Goal: Navigation & Orientation: Find specific page/section

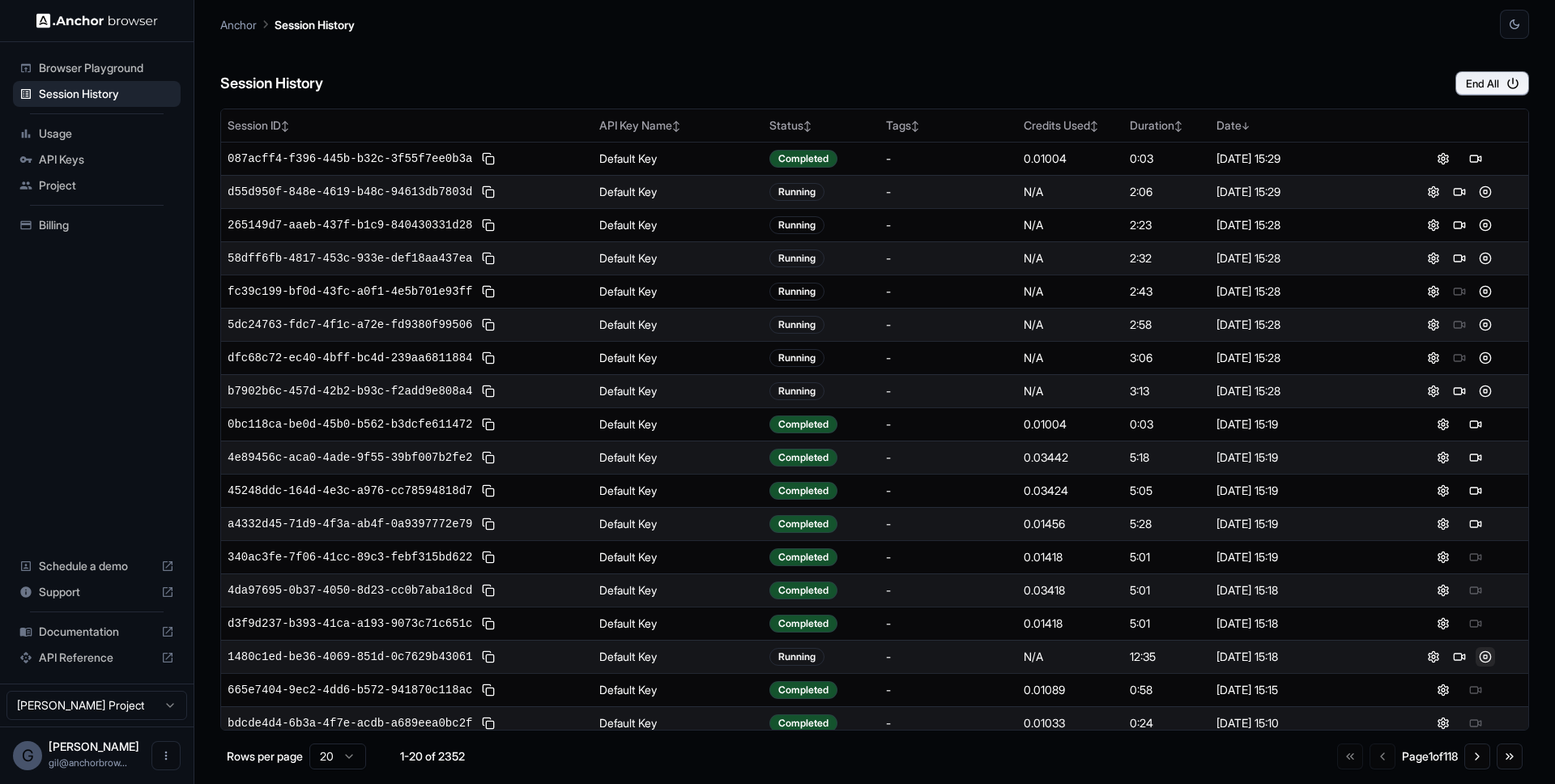
click at [1475, 654] on button at bounding box center [1484, 656] width 19 height 19
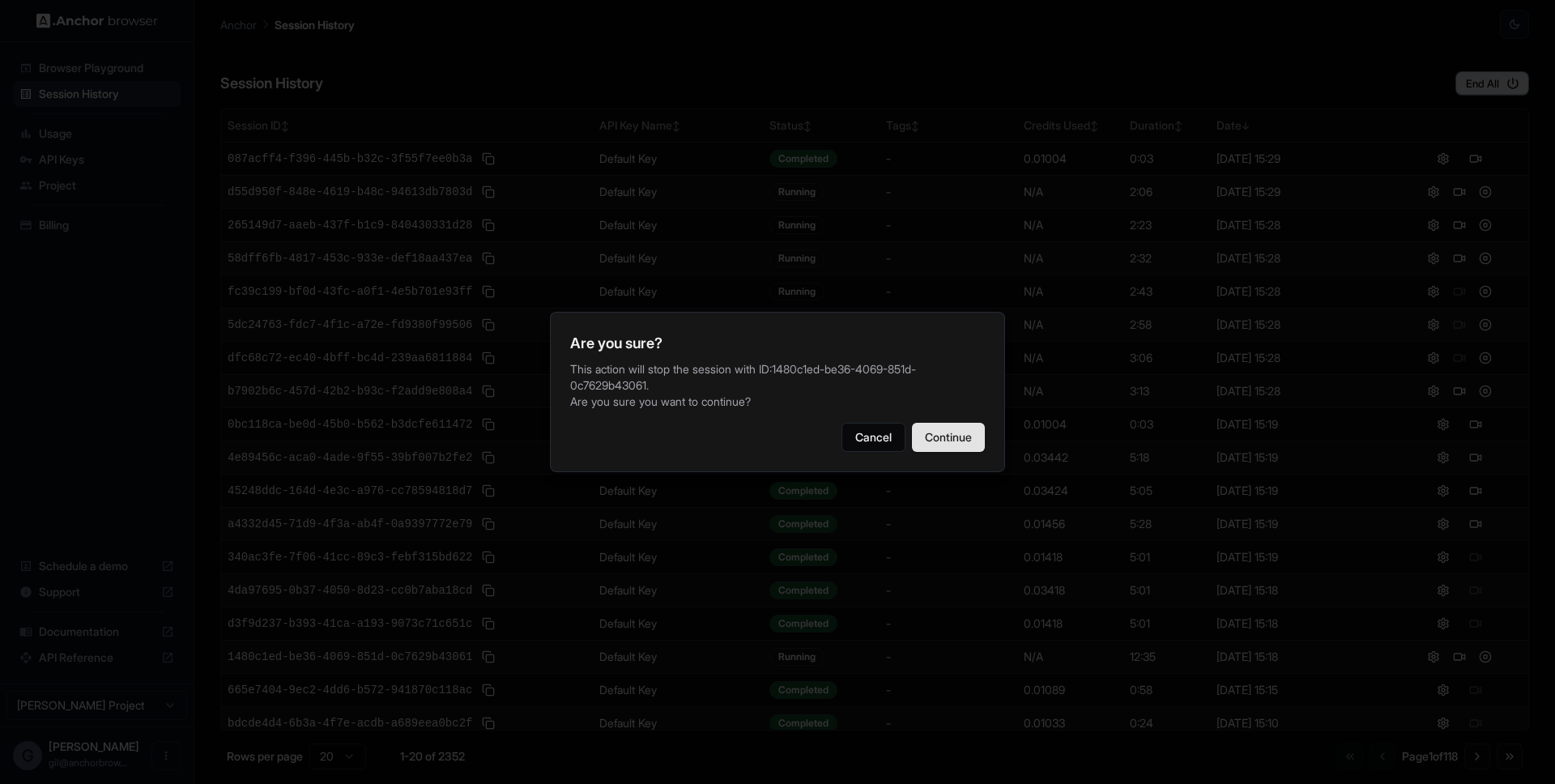
click at [959, 433] on button "Continue" at bounding box center [948, 437] width 72 height 30
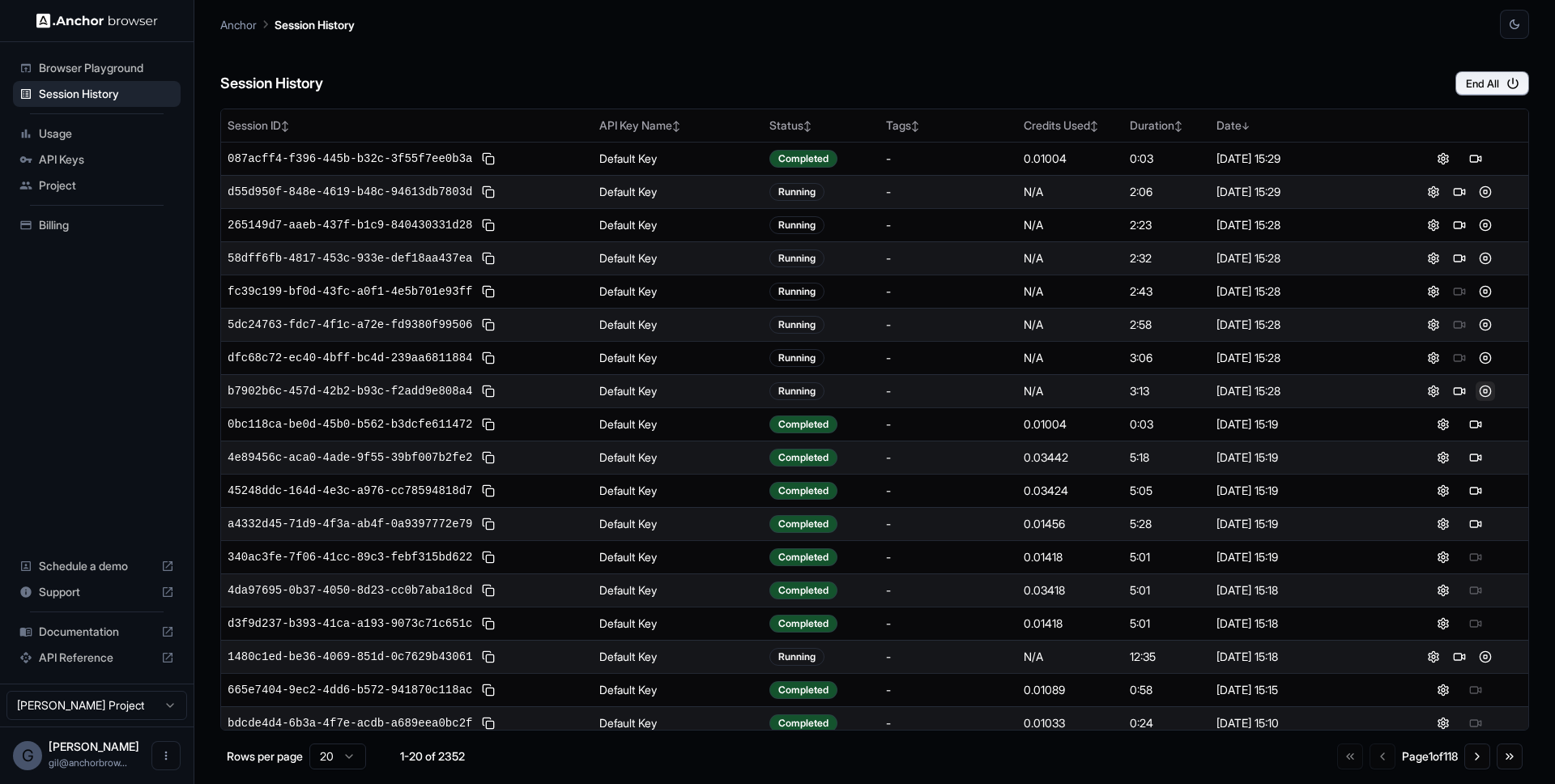
click at [1475, 390] on button at bounding box center [1484, 391] width 19 height 19
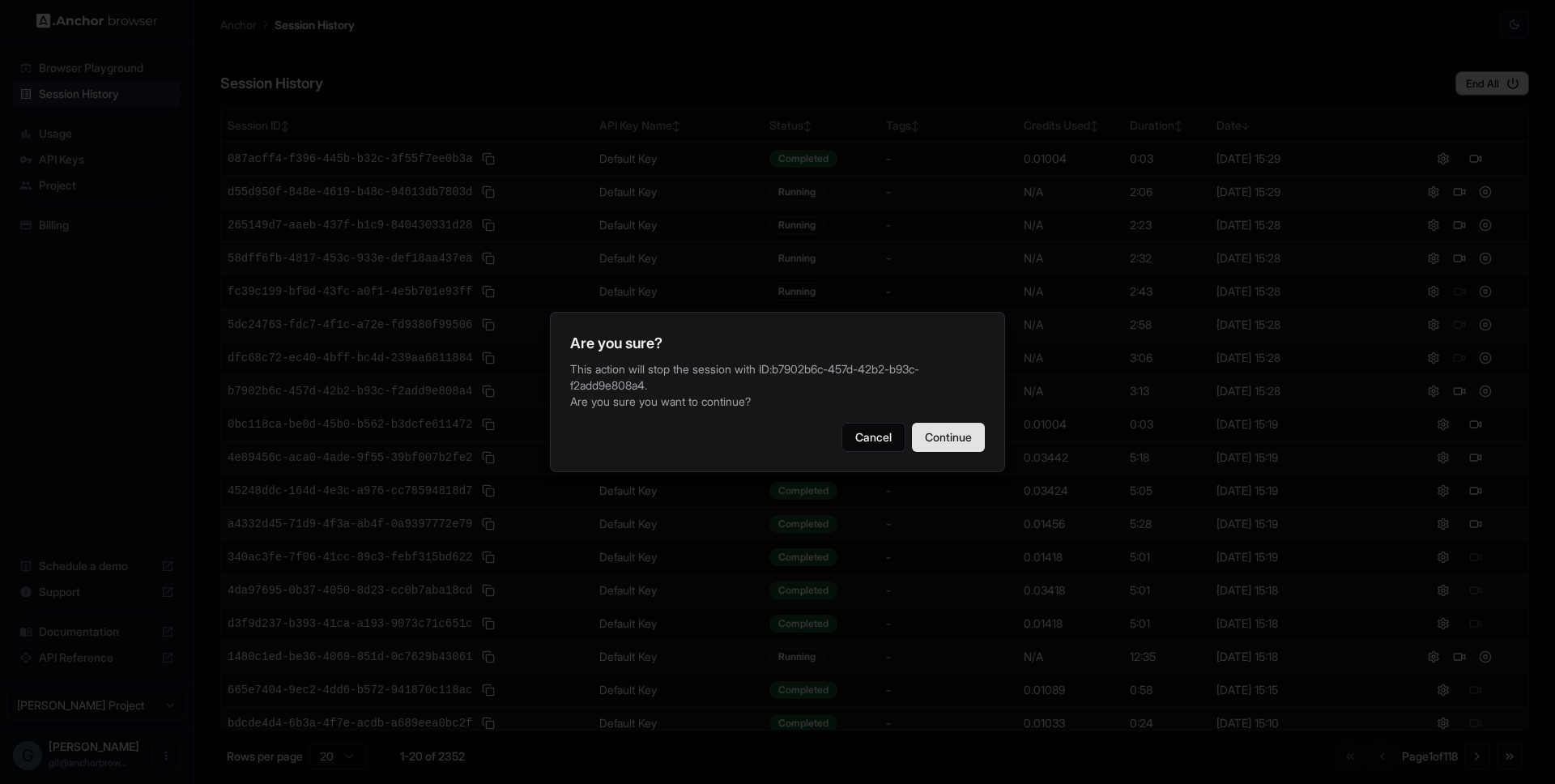
click at [965, 433] on button "Continue" at bounding box center [948, 437] width 72 height 30
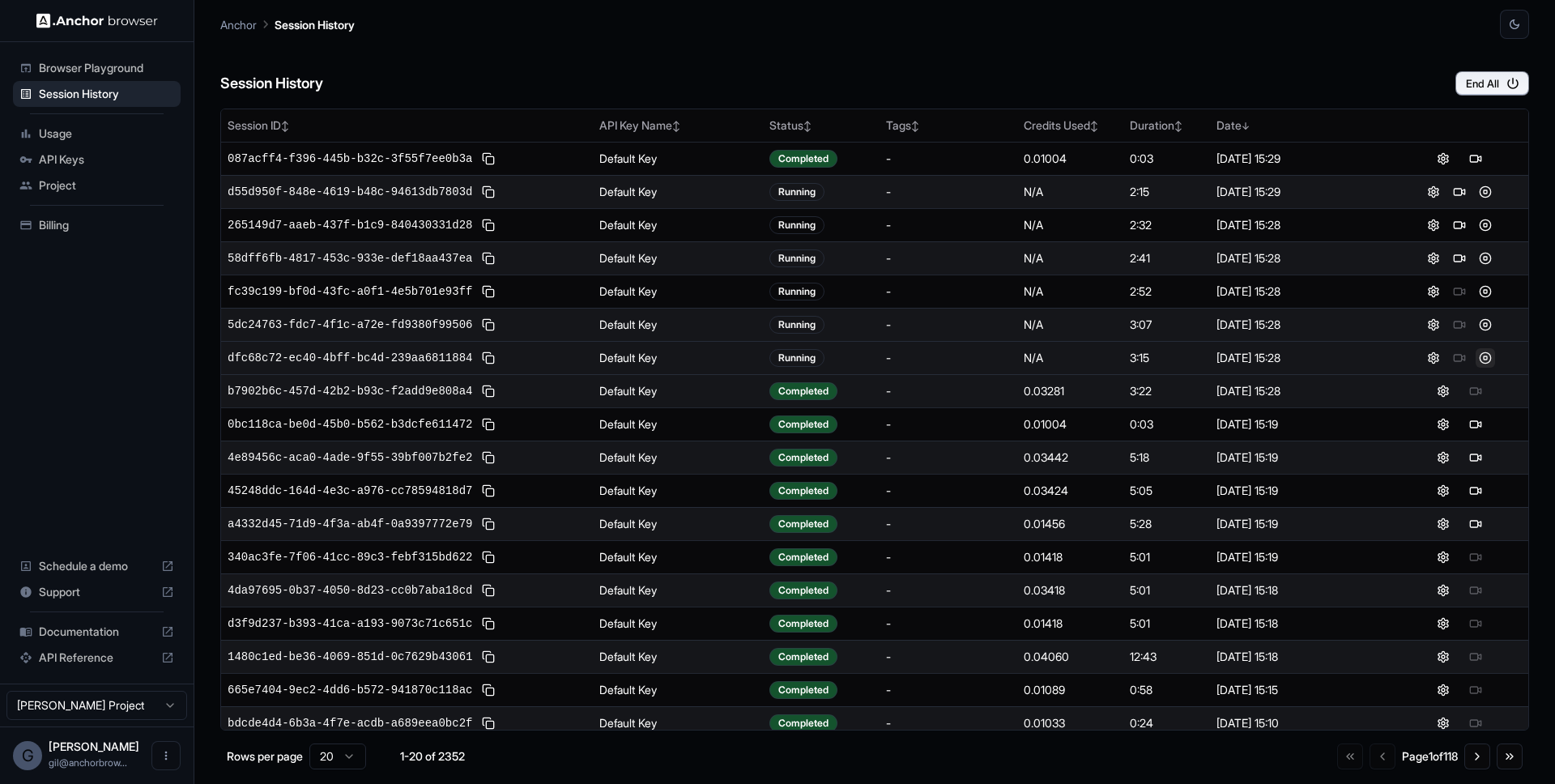
click at [1475, 362] on button at bounding box center [1484, 357] width 19 height 19
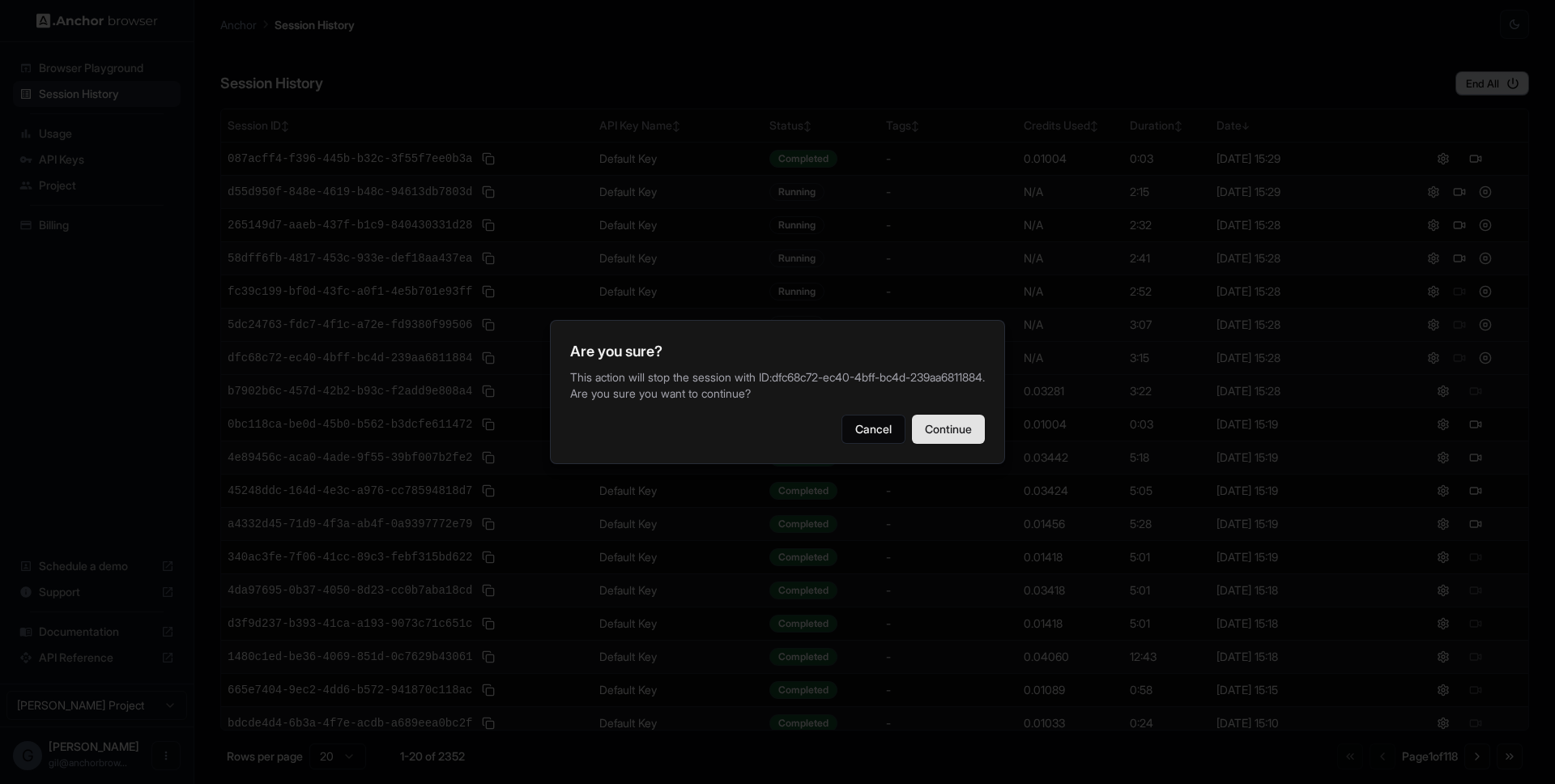
click at [975, 425] on button "Continue" at bounding box center [948, 429] width 72 height 30
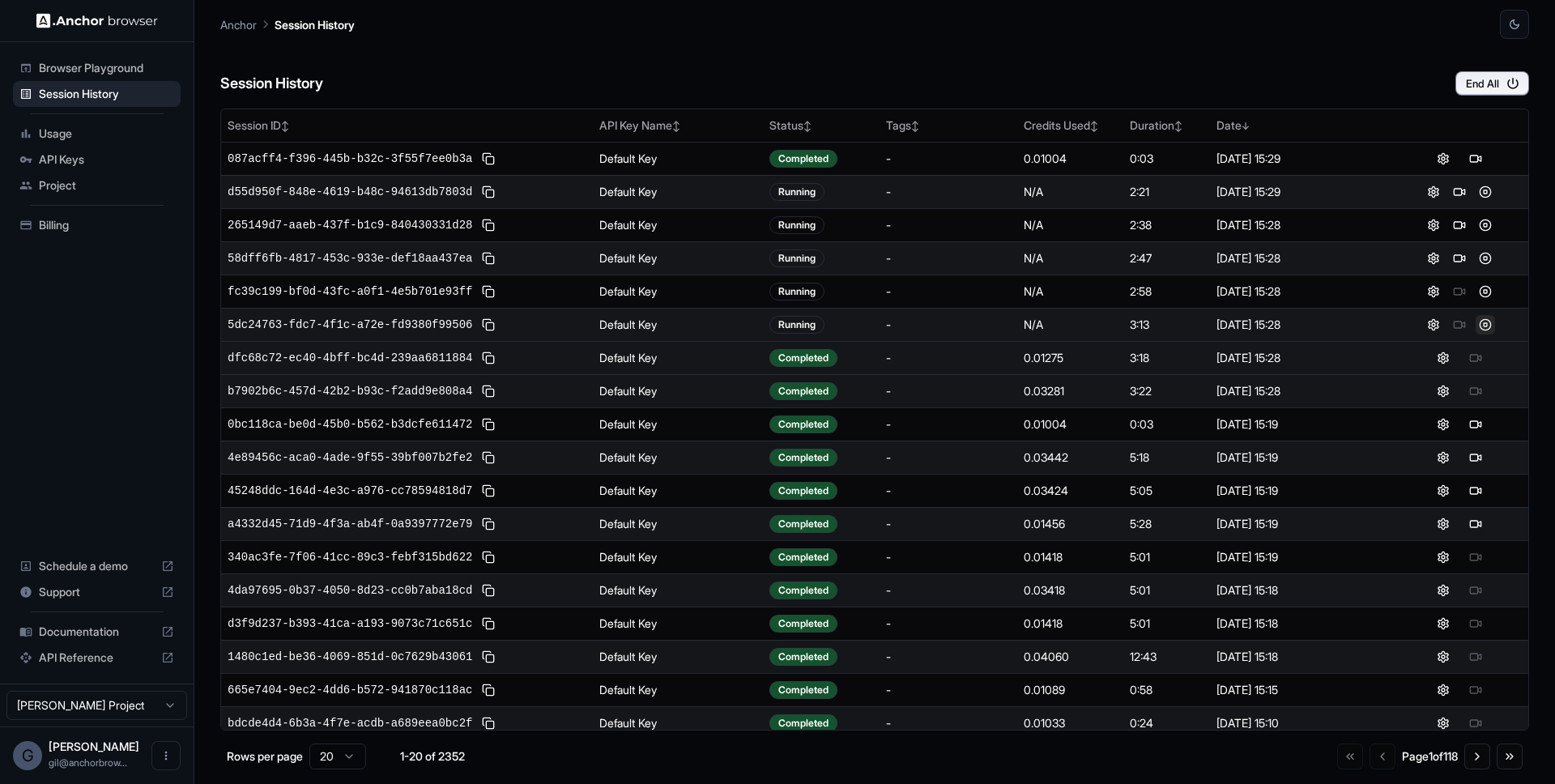
click at [1475, 327] on button at bounding box center [1484, 325] width 19 height 19
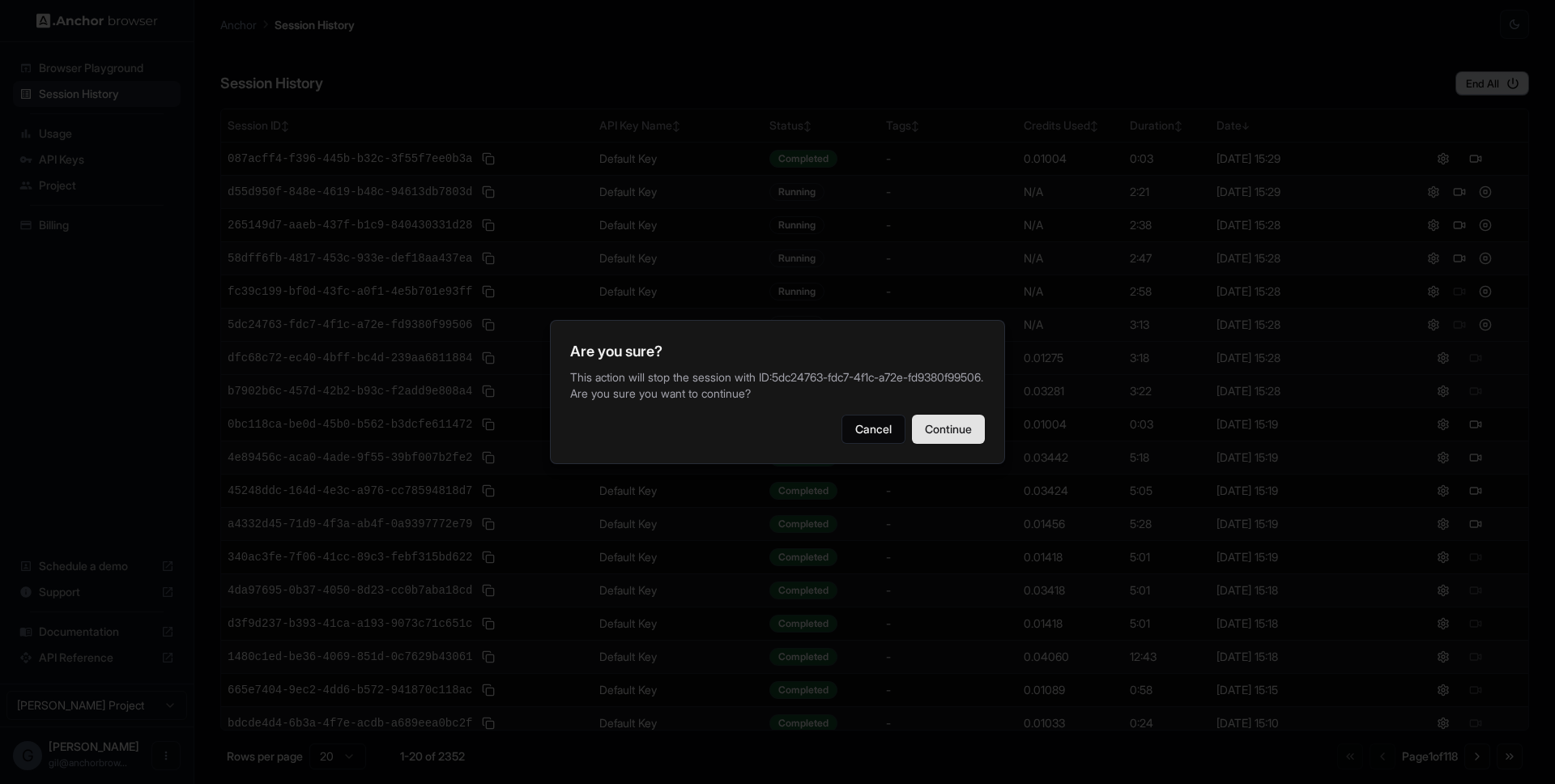
click at [957, 431] on button "Continue" at bounding box center [948, 429] width 72 height 30
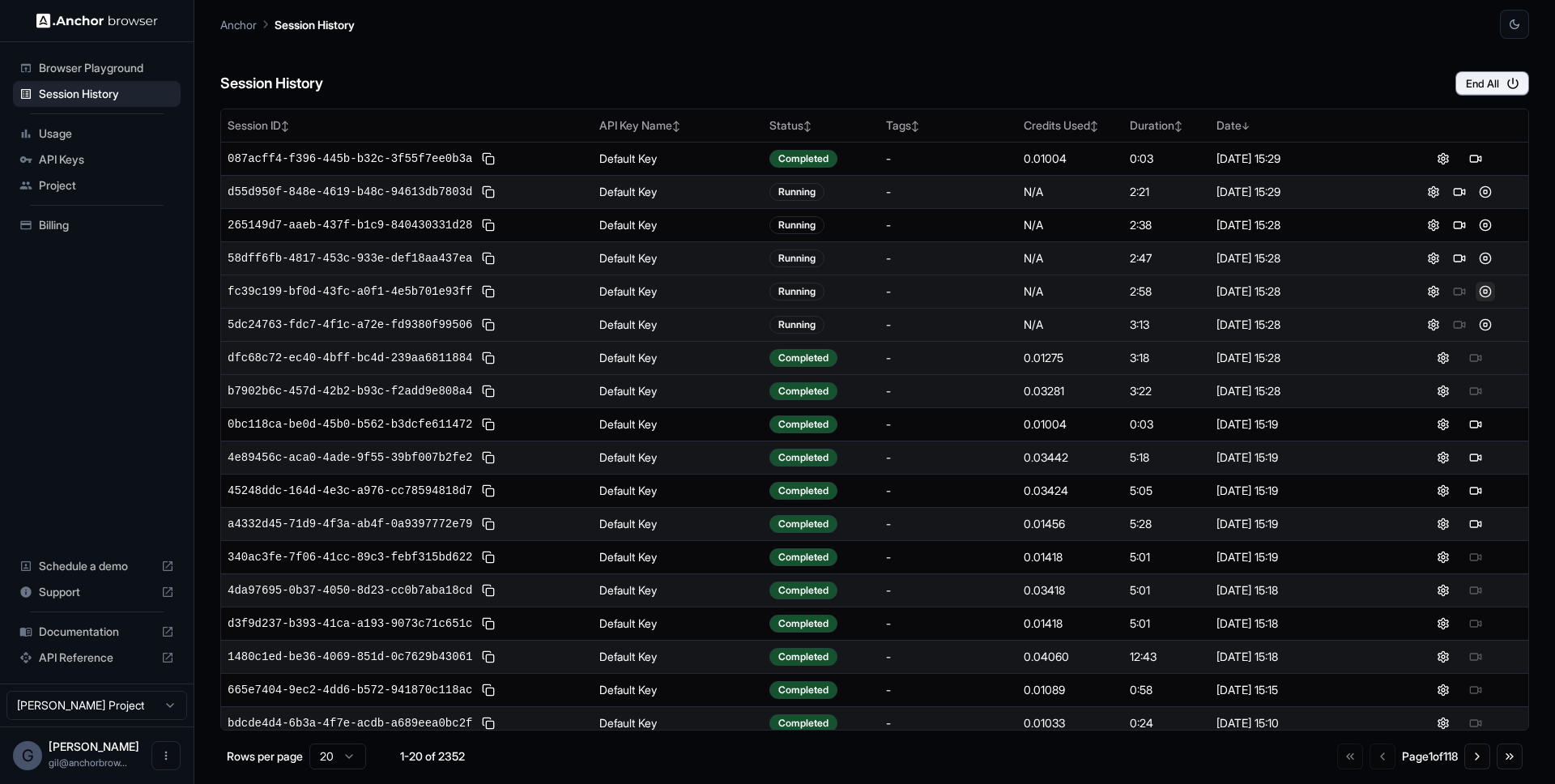
click at [1475, 290] on button at bounding box center [1484, 291] width 19 height 19
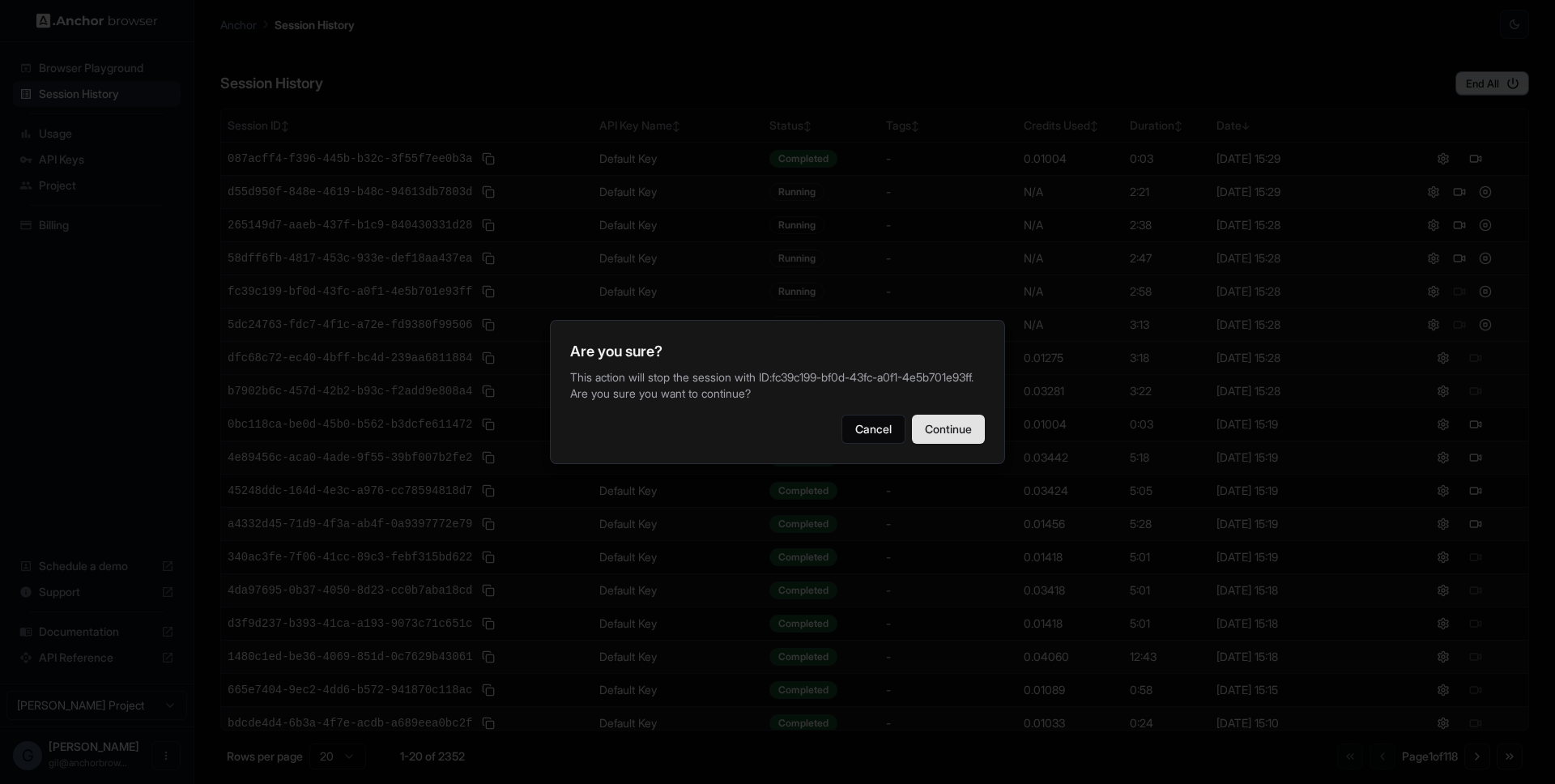
click at [958, 432] on button "Continue" at bounding box center [948, 429] width 72 height 30
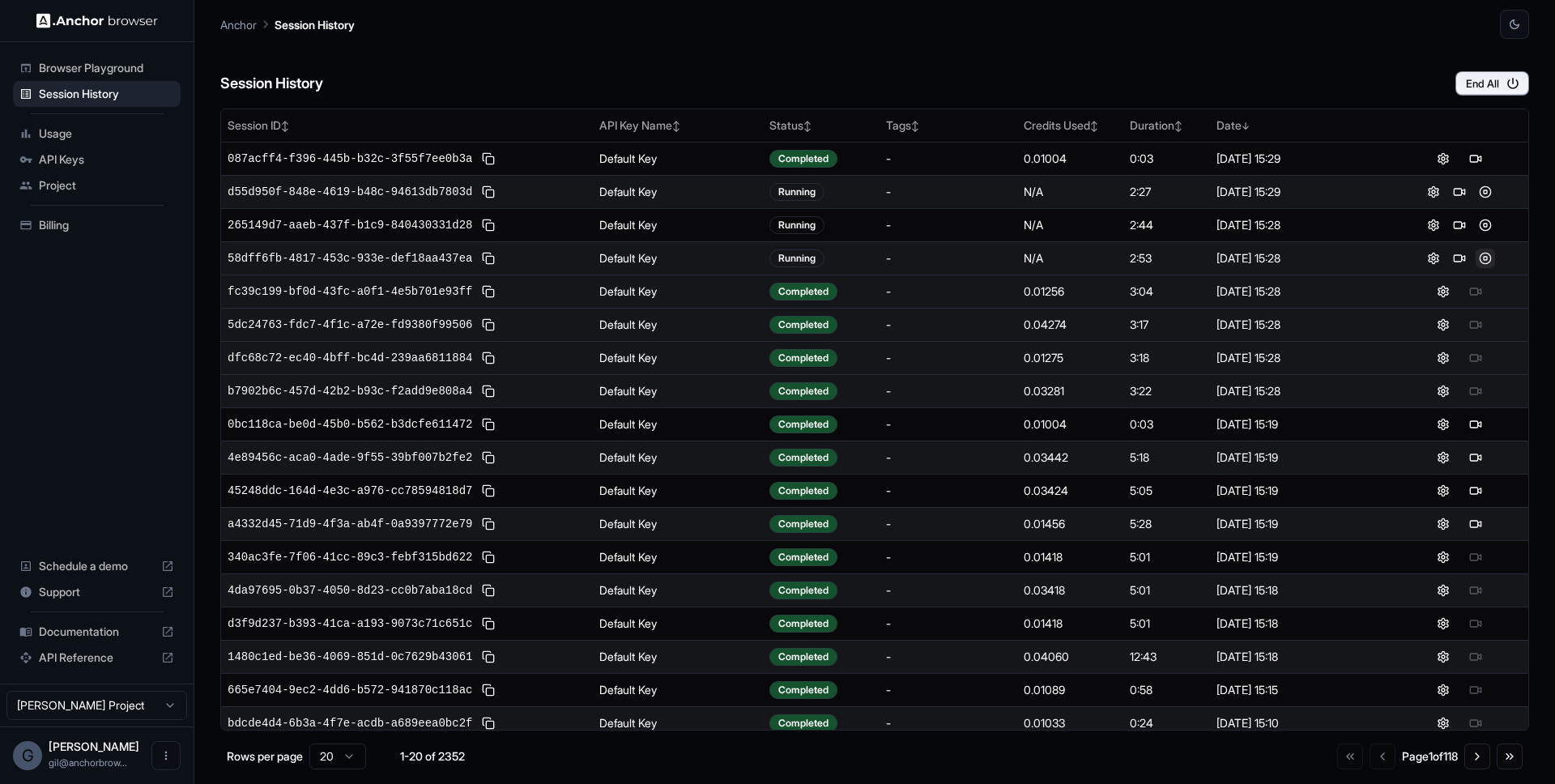
click at [1478, 261] on button at bounding box center [1484, 258] width 19 height 19
click at [1476, 260] on button at bounding box center [1484, 258] width 19 height 19
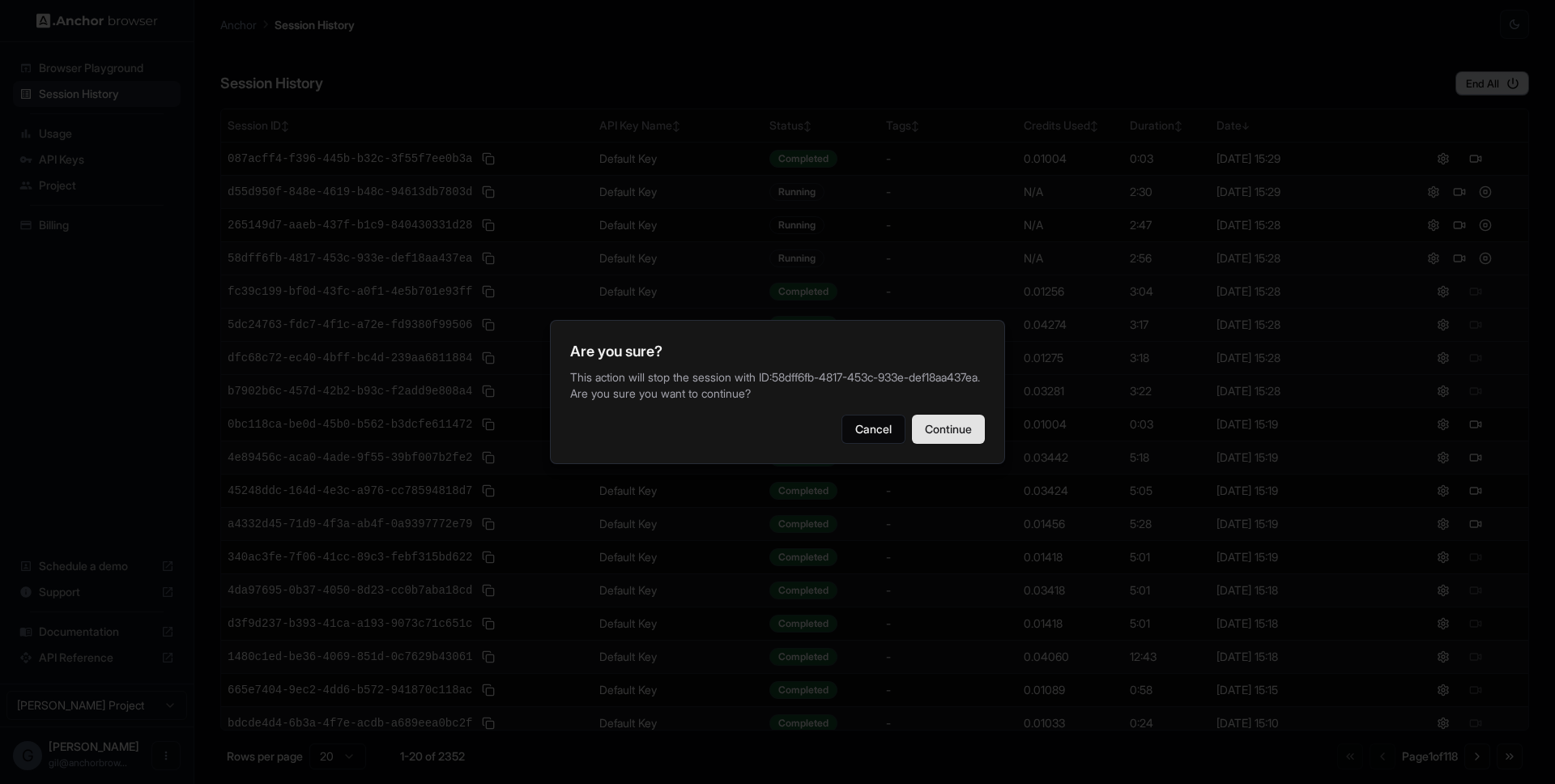
click at [958, 415] on button "Continue" at bounding box center [948, 429] width 72 height 30
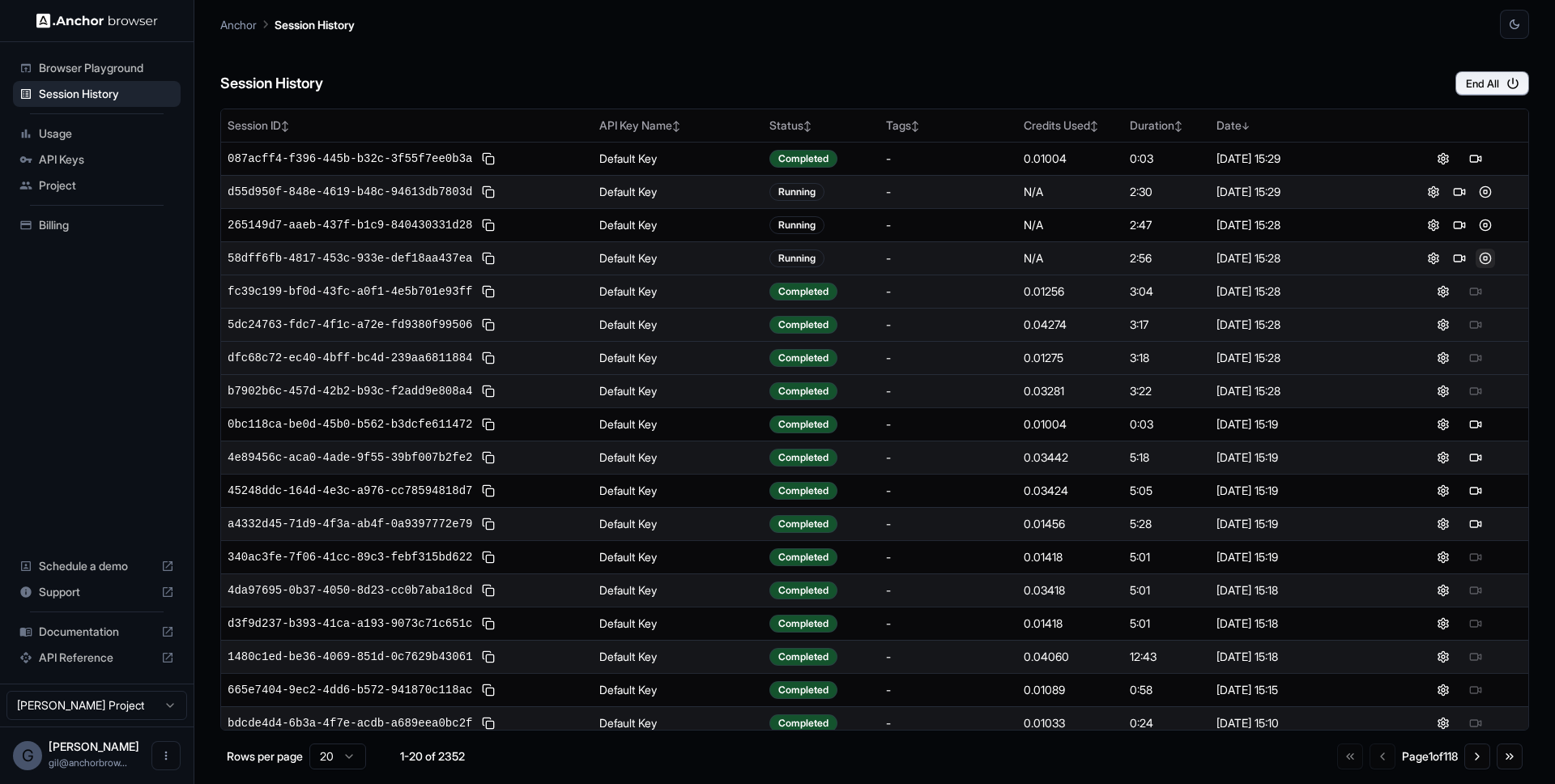
click at [1475, 256] on button at bounding box center [1484, 258] width 19 height 19
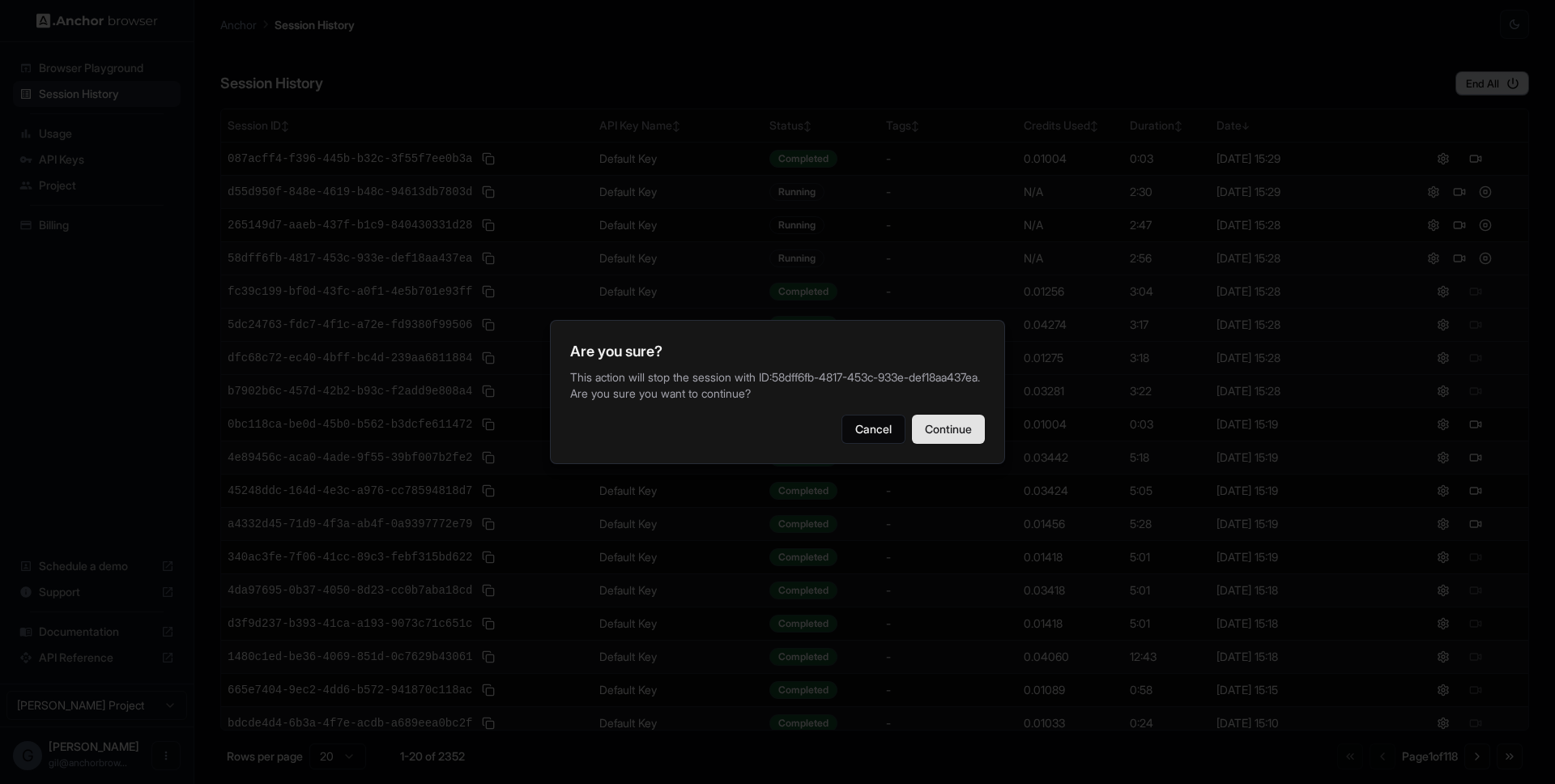
click at [957, 444] on button "Continue" at bounding box center [948, 429] width 72 height 30
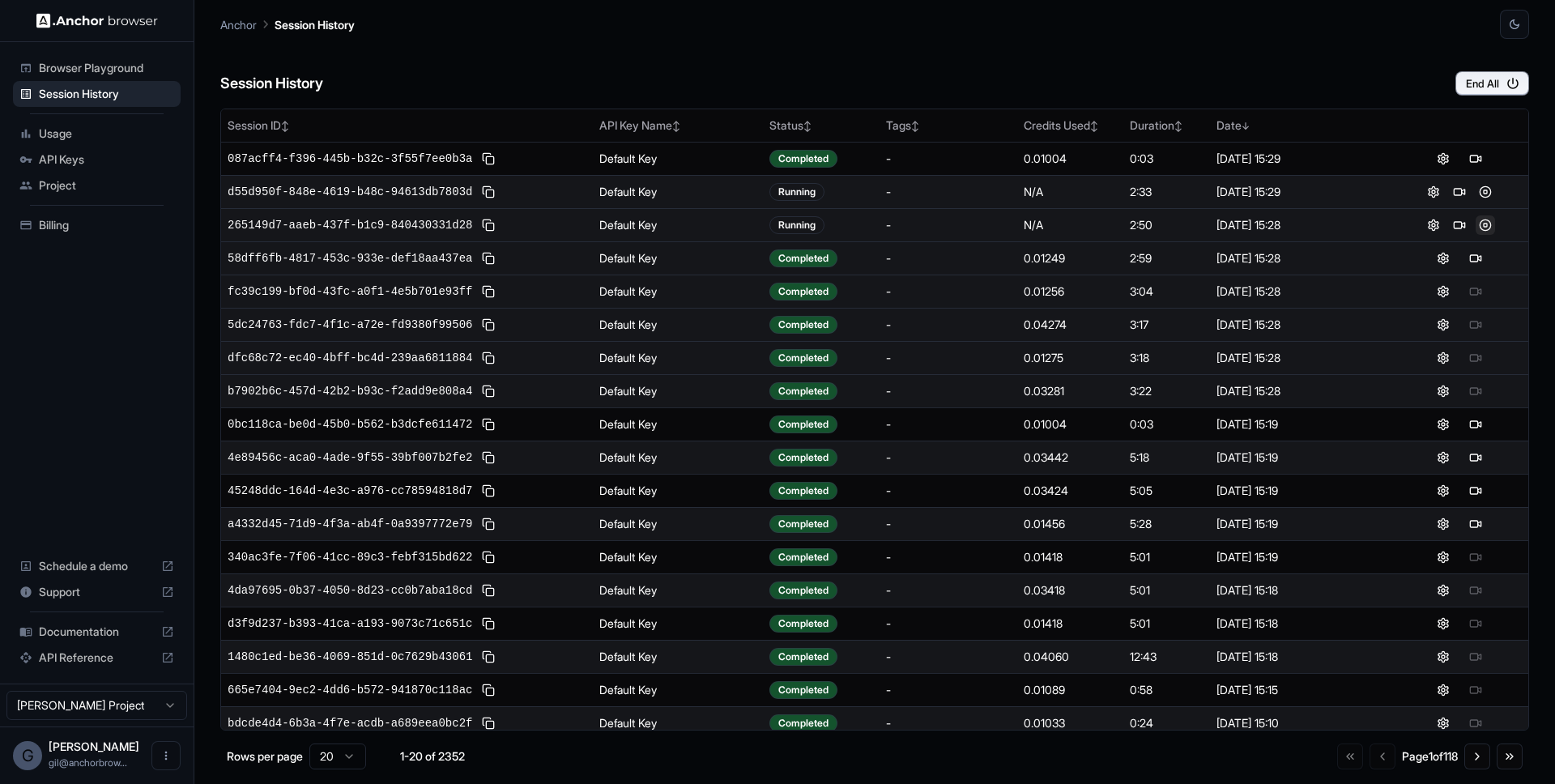
click at [1475, 230] on button at bounding box center [1484, 225] width 19 height 19
click at [1475, 222] on button at bounding box center [1484, 225] width 19 height 19
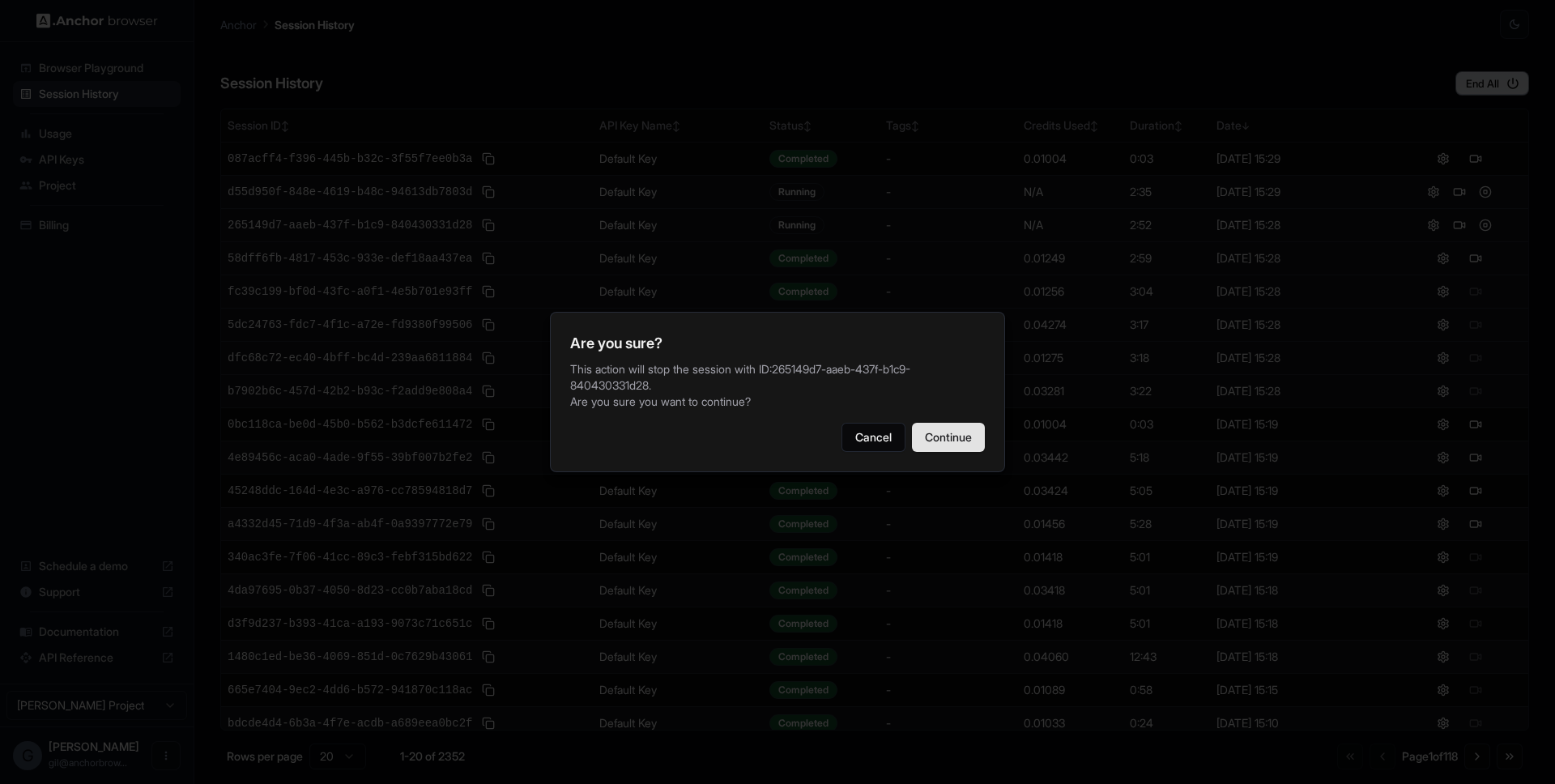
click at [950, 429] on button "Continue" at bounding box center [948, 437] width 72 height 30
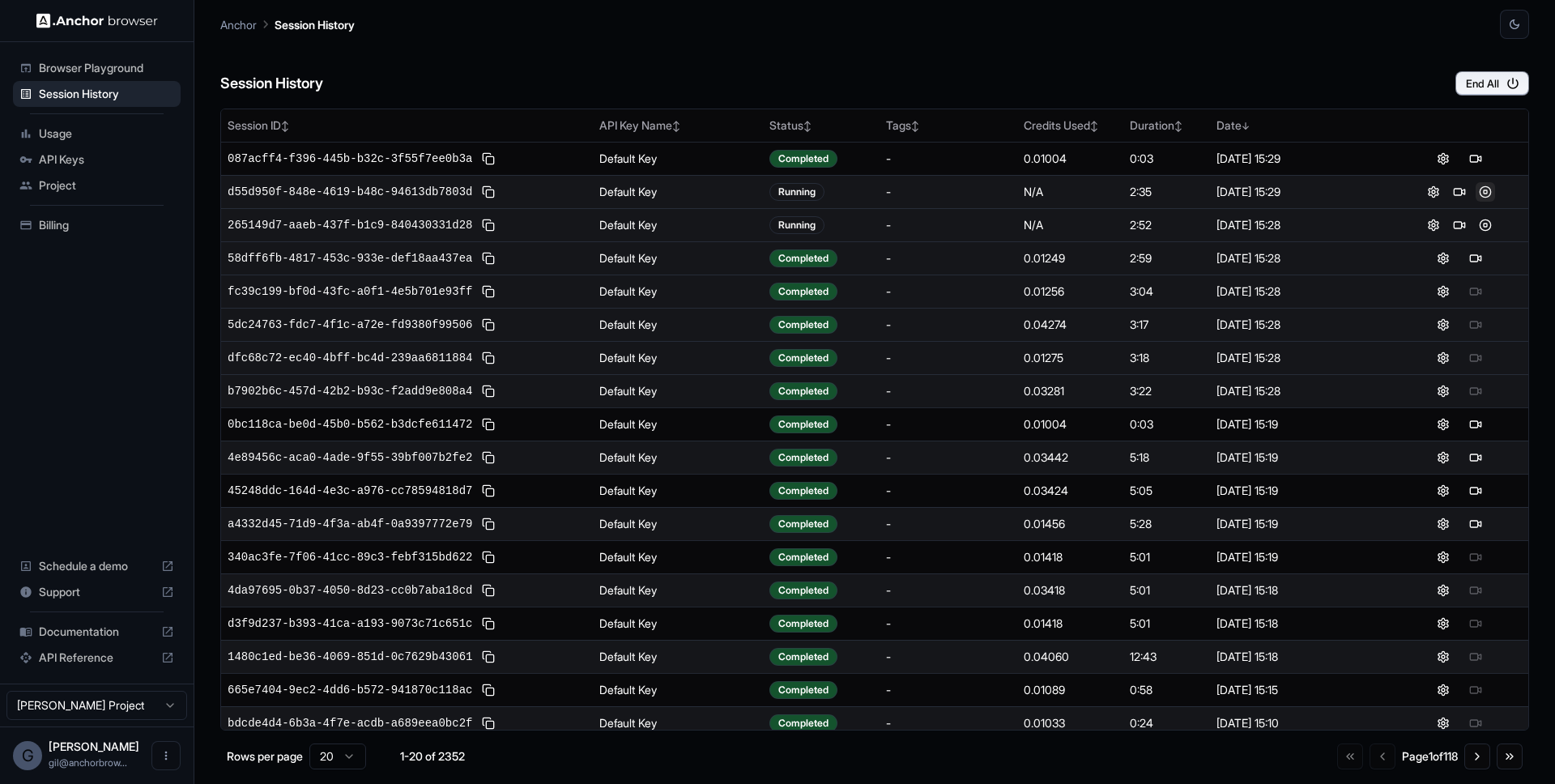
click at [1480, 194] on button at bounding box center [1484, 191] width 19 height 19
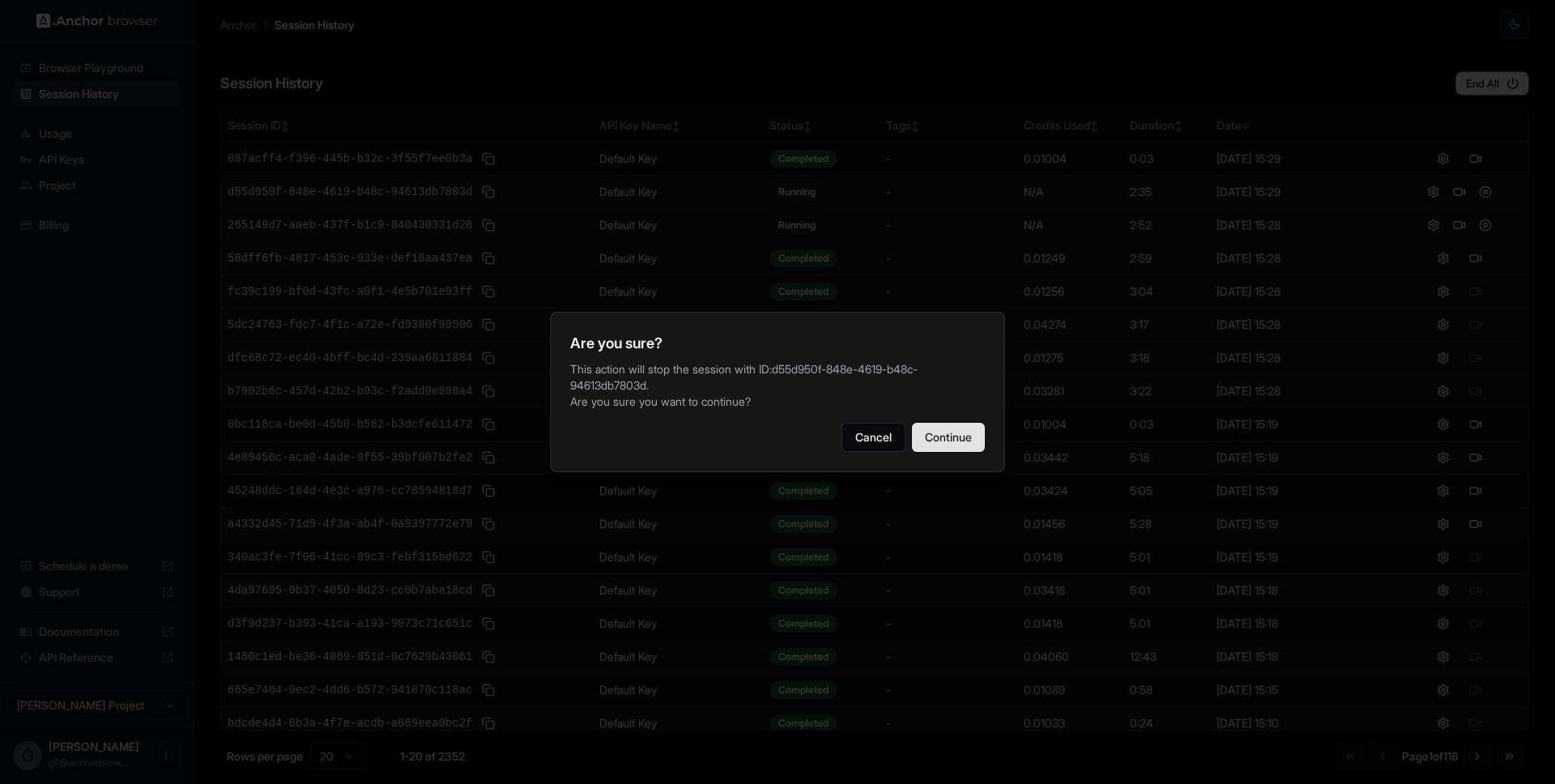
click at [974, 432] on button "Continue" at bounding box center [948, 437] width 72 height 30
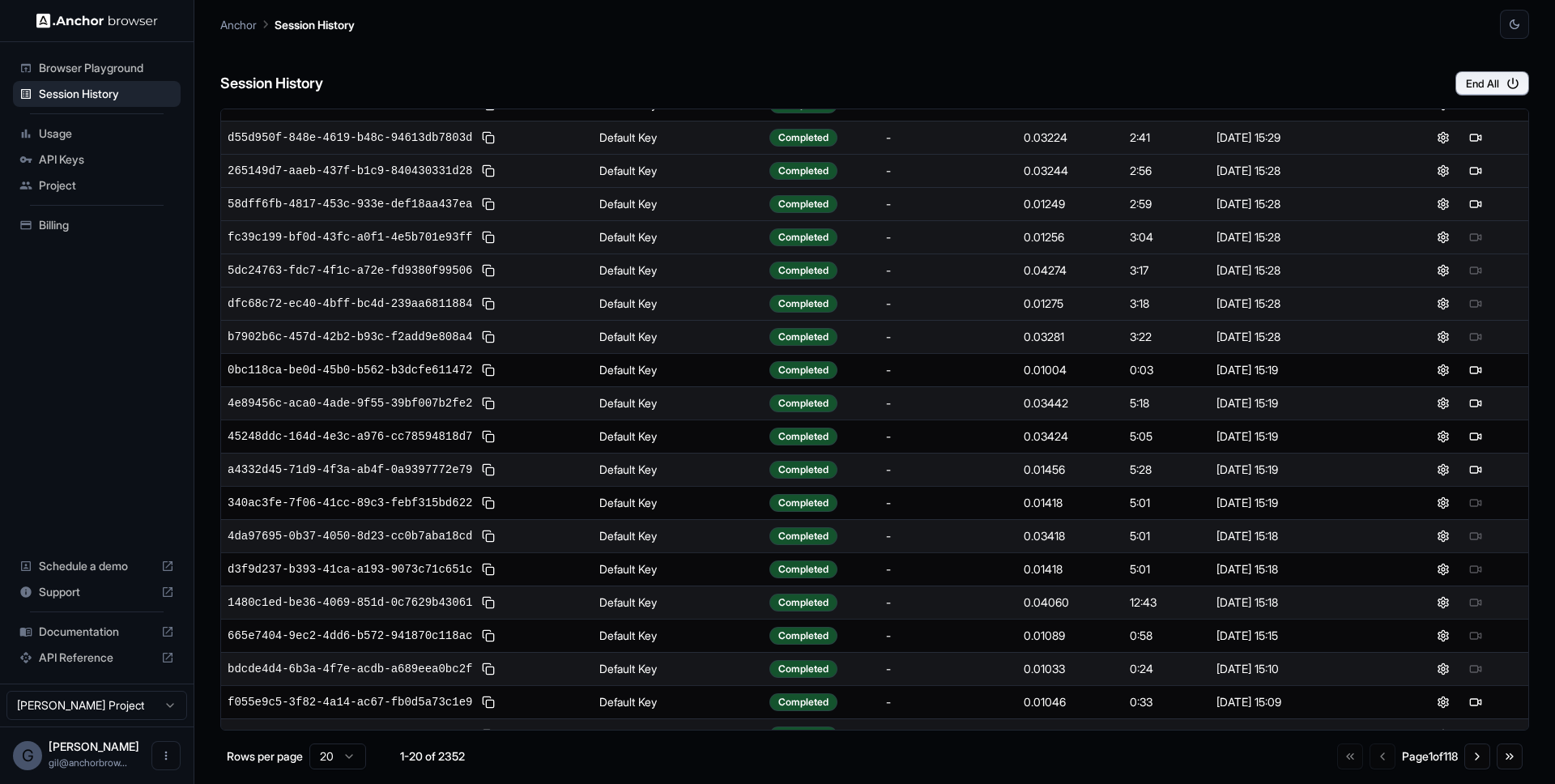
scroll to position [75, 0]
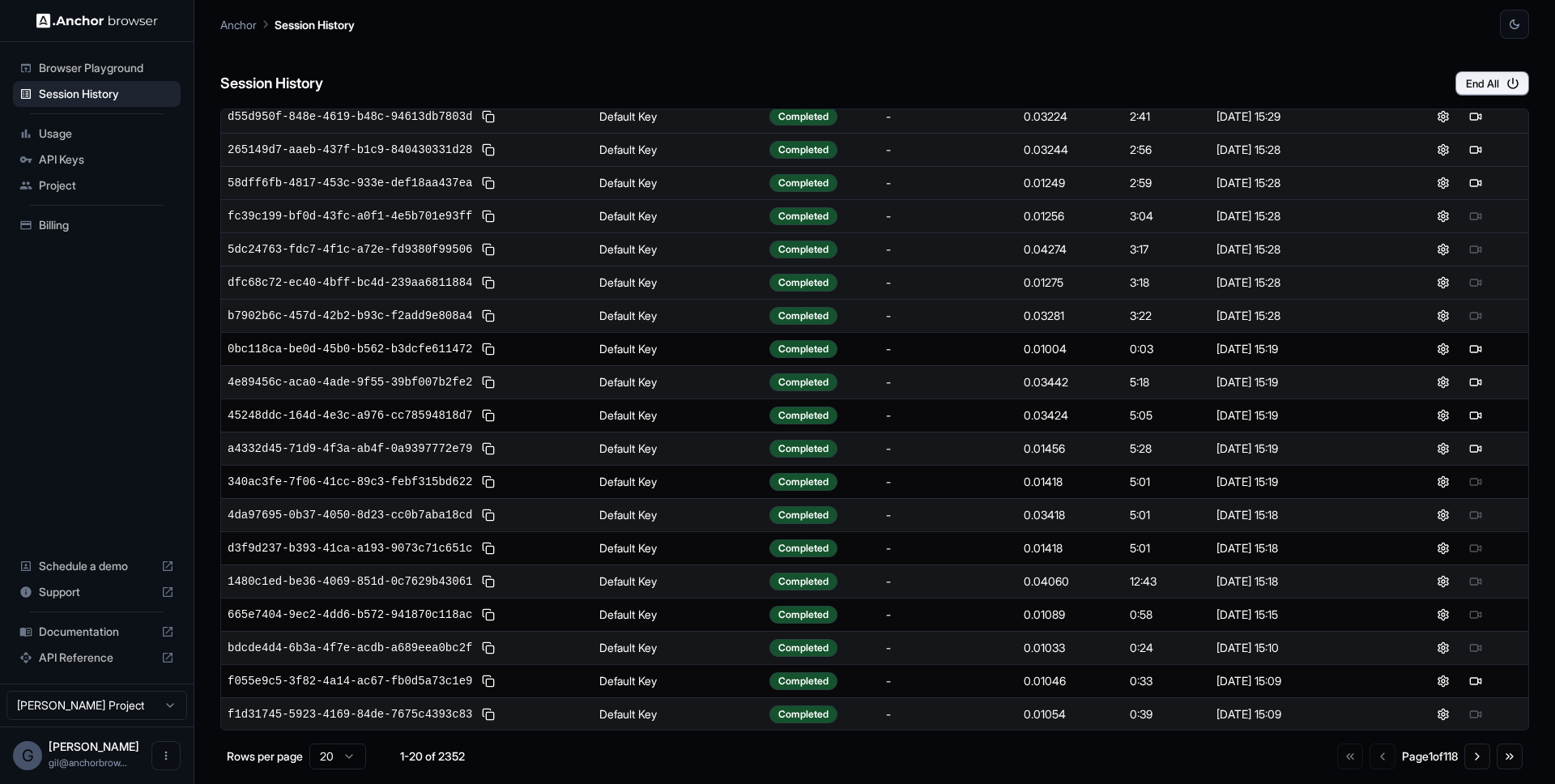
click at [492, 51] on div "Session History End All" at bounding box center [874, 67] width 1308 height 56
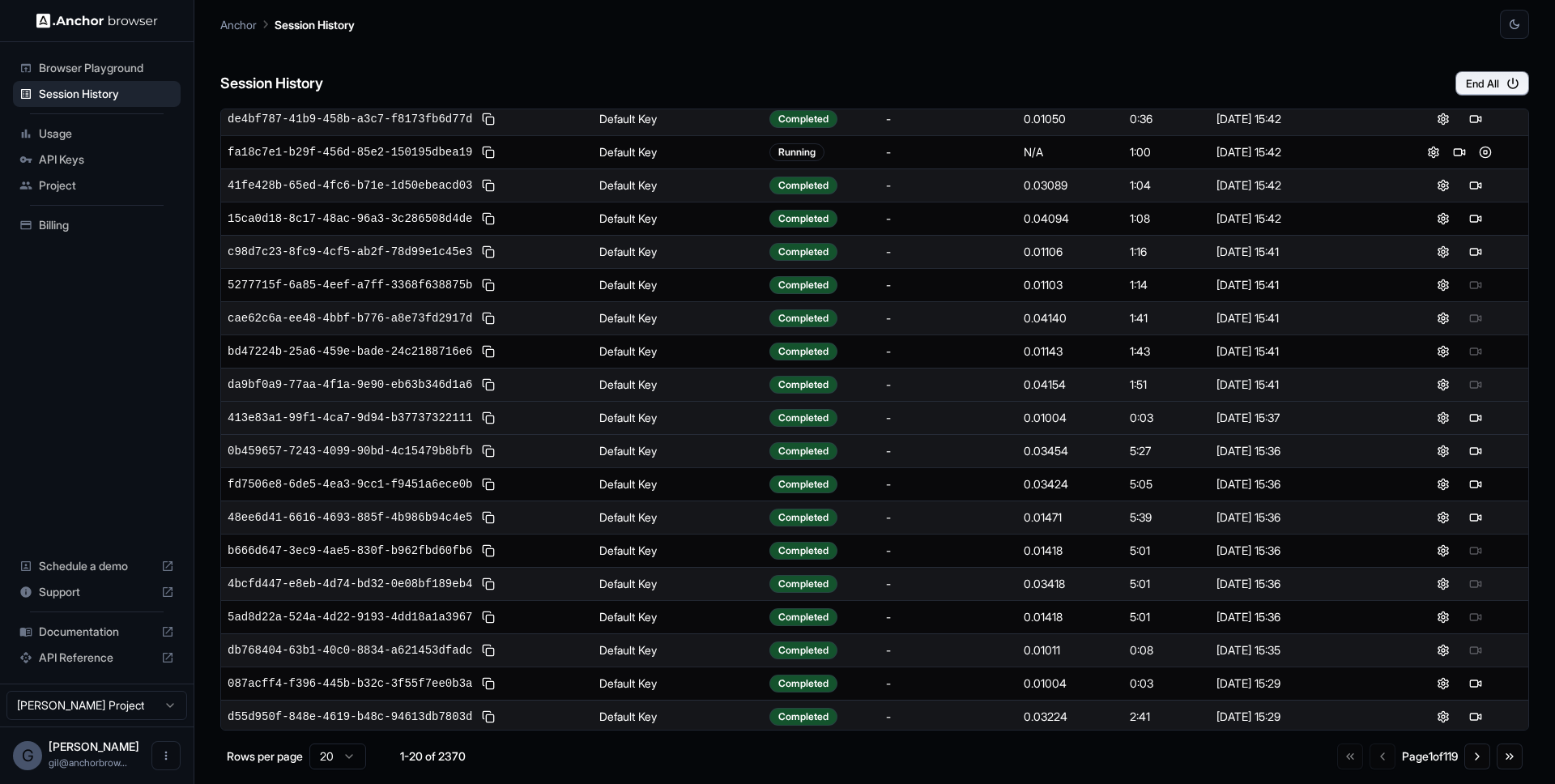
scroll to position [75, 0]
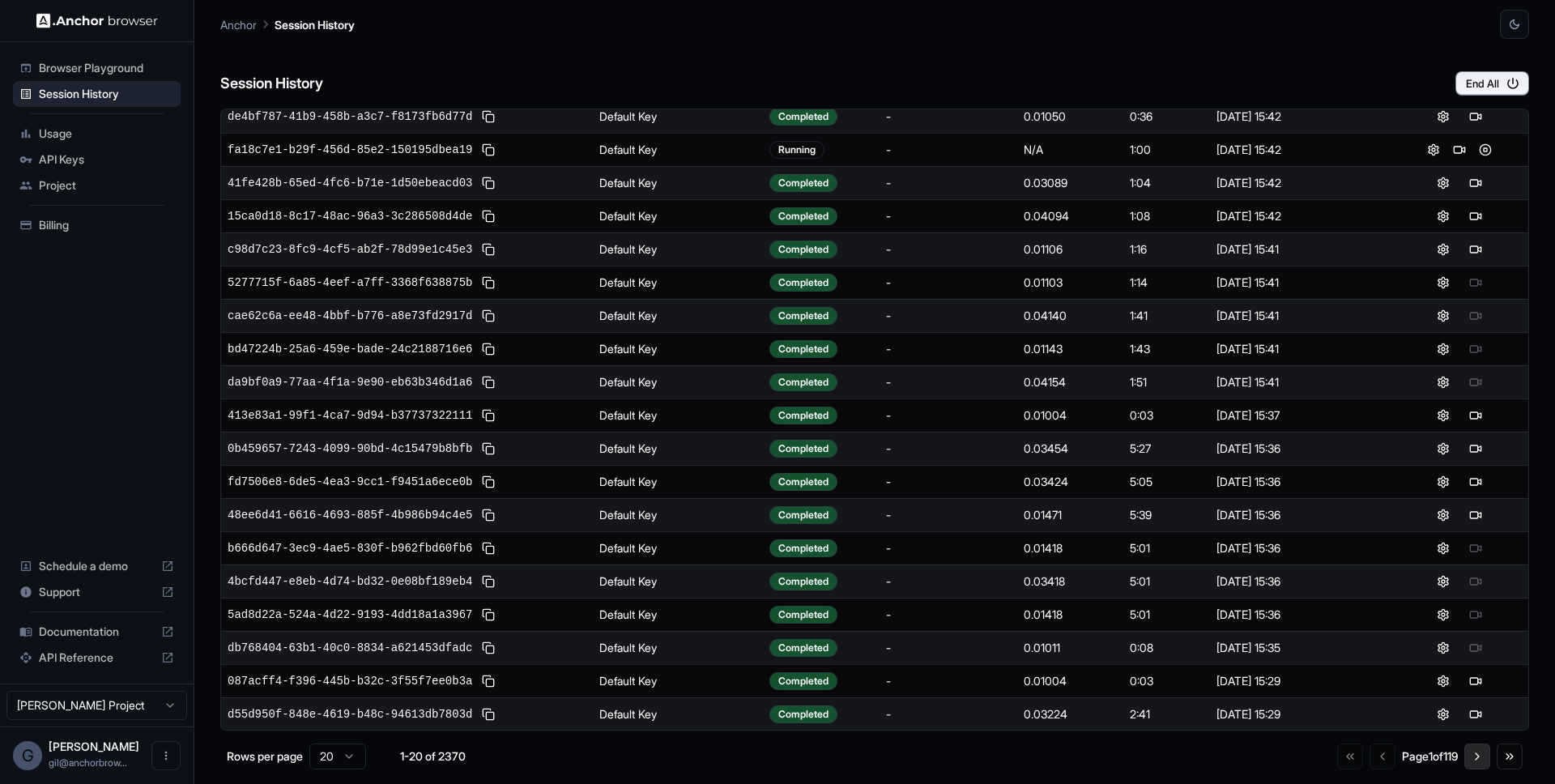
click at [1473, 755] on button "Go to next page" at bounding box center [1476, 755] width 26 height 26
click at [1484, 757] on button "Go to next page" at bounding box center [1476, 755] width 26 height 26
click at [1476, 758] on button "Go to next page" at bounding box center [1476, 755] width 26 height 26
click at [1481, 754] on button "Go to next page" at bounding box center [1476, 755] width 26 height 26
click at [1367, 758] on button "Go to previous page" at bounding box center [1379, 755] width 26 height 26
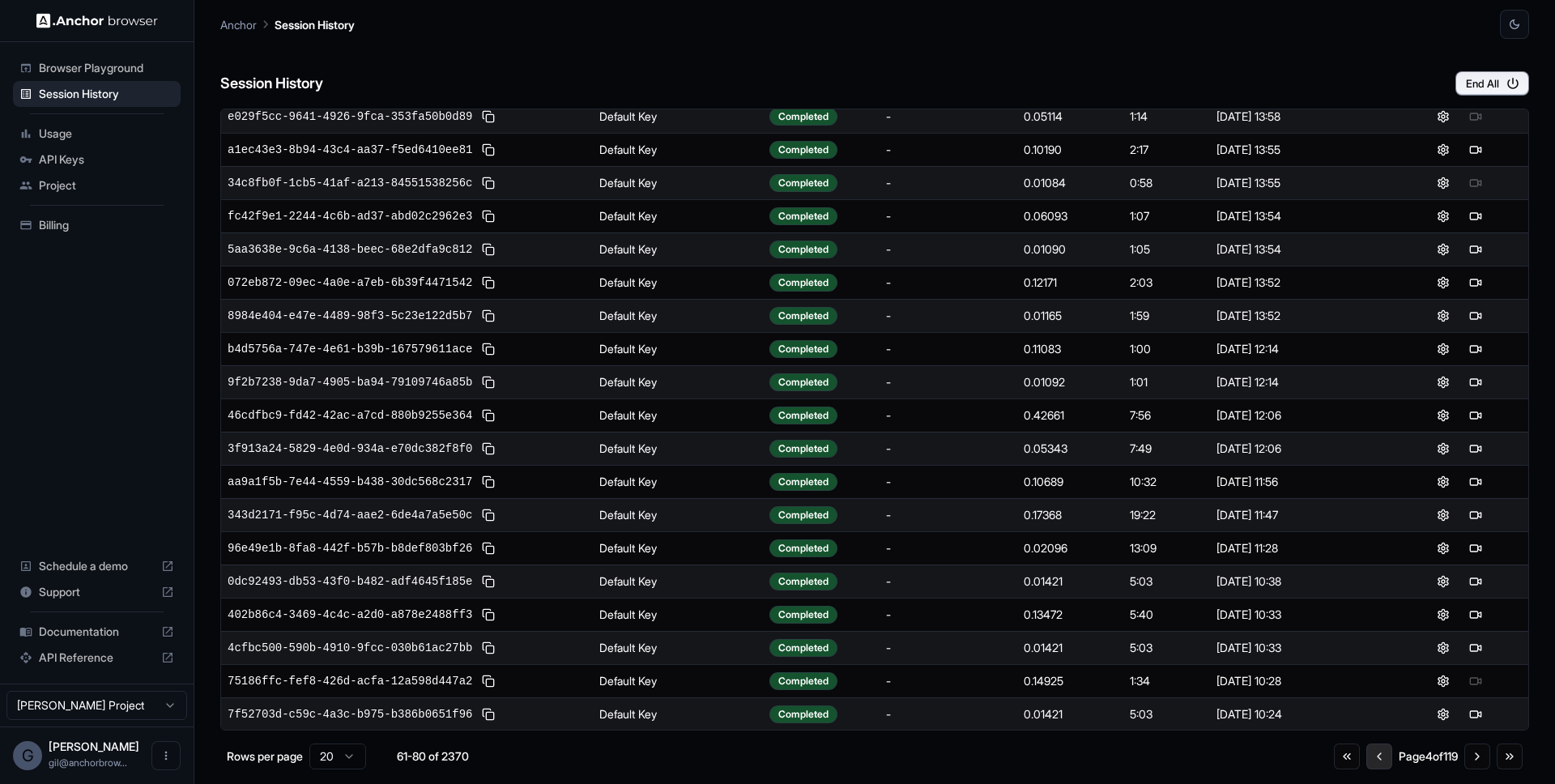
click at [1367, 758] on button "Go to previous page" at bounding box center [1379, 755] width 26 height 26
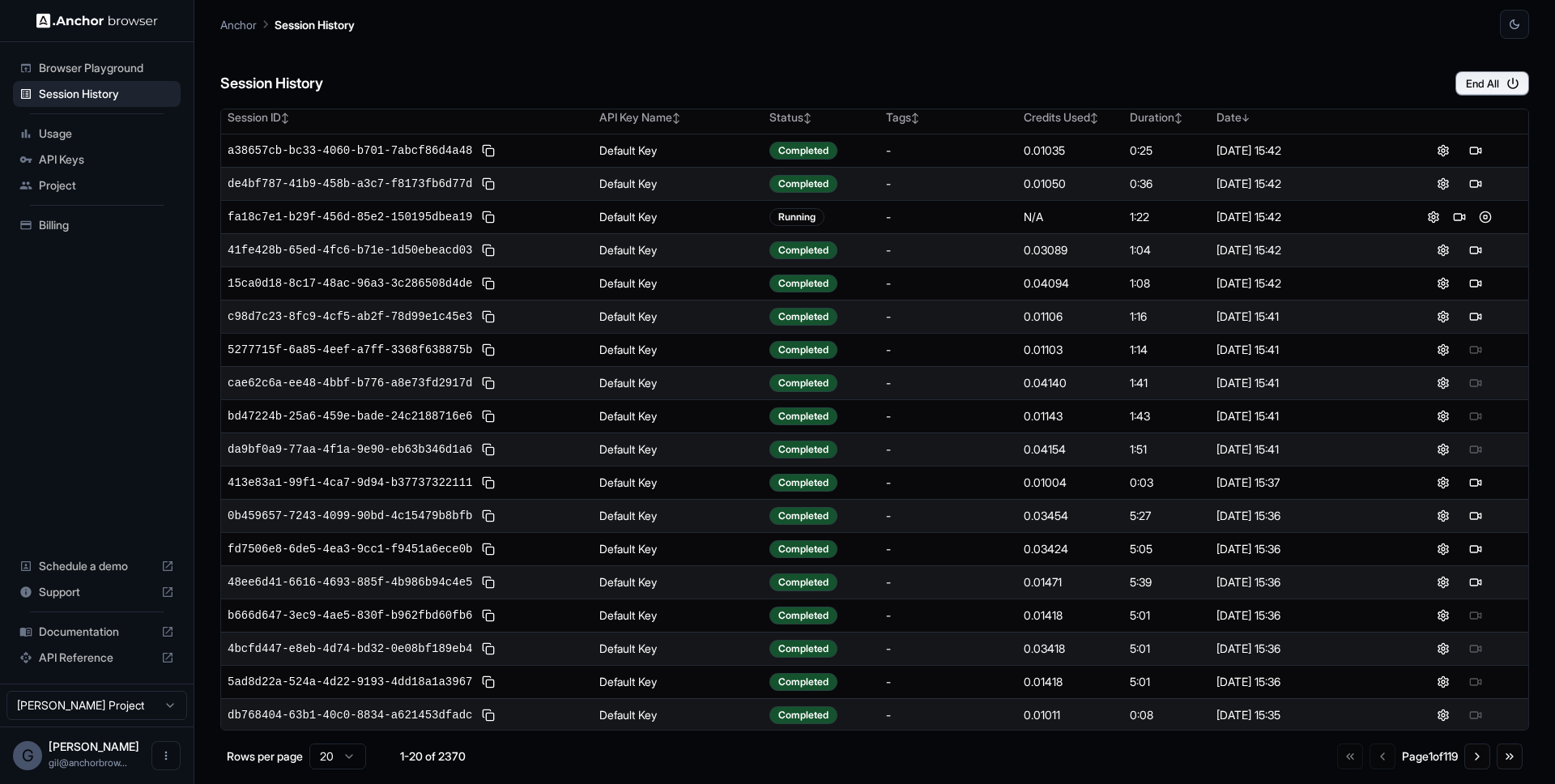
scroll to position [0, 0]
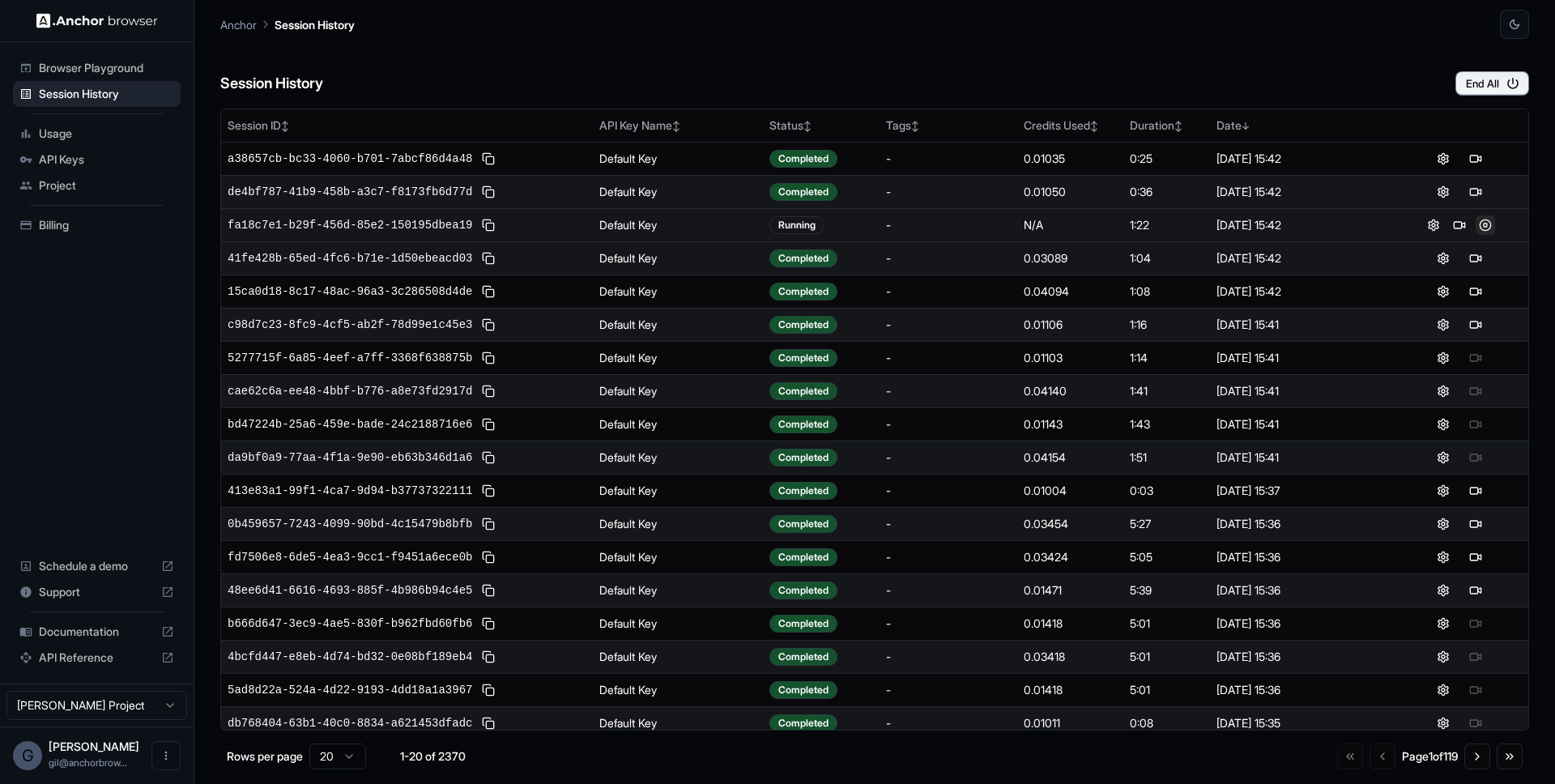
click at [1475, 226] on button at bounding box center [1484, 225] width 19 height 19
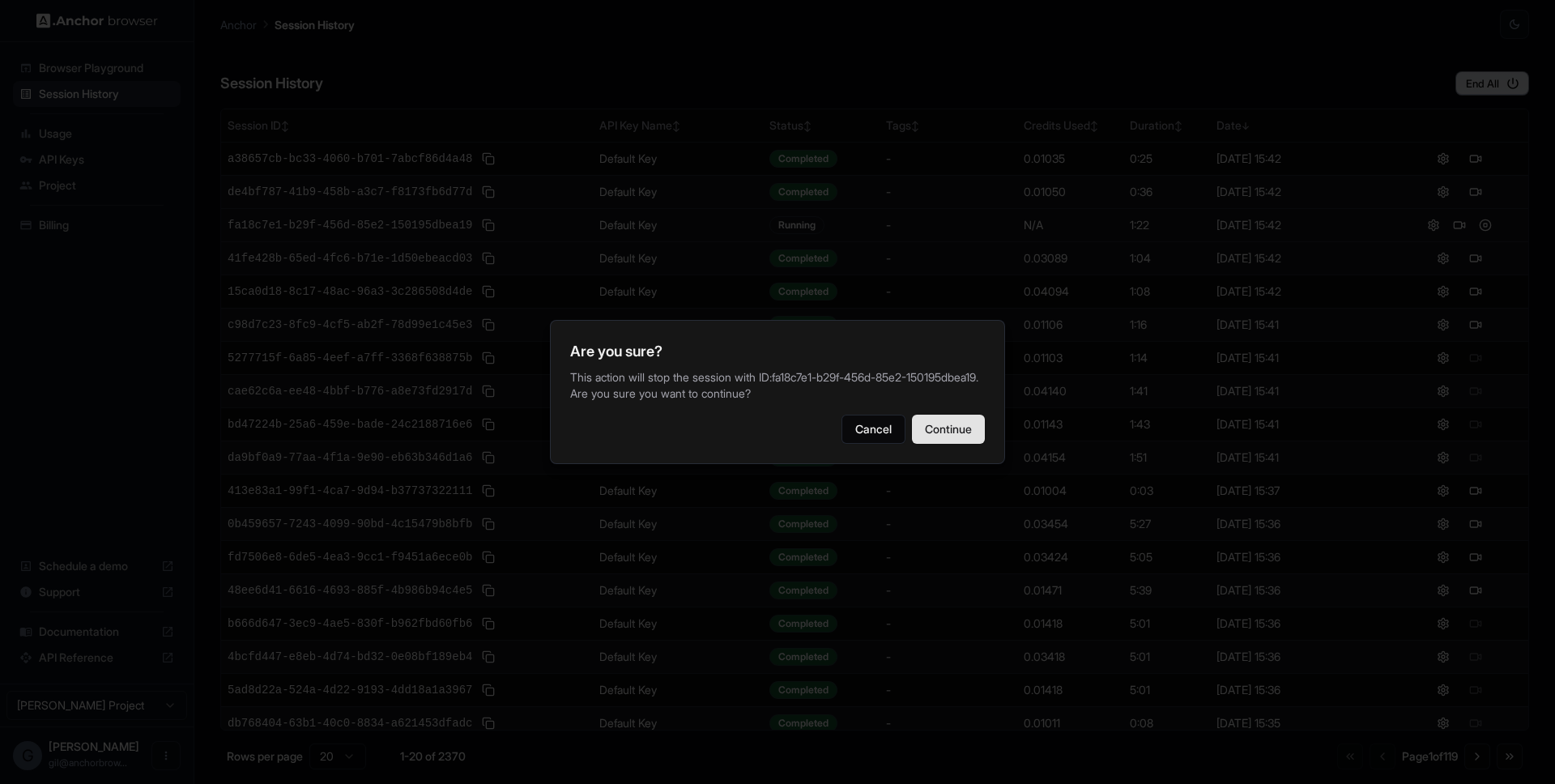
click at [951, 429] on button "Continue" at bounding box center [948, 429] width 72 height 30
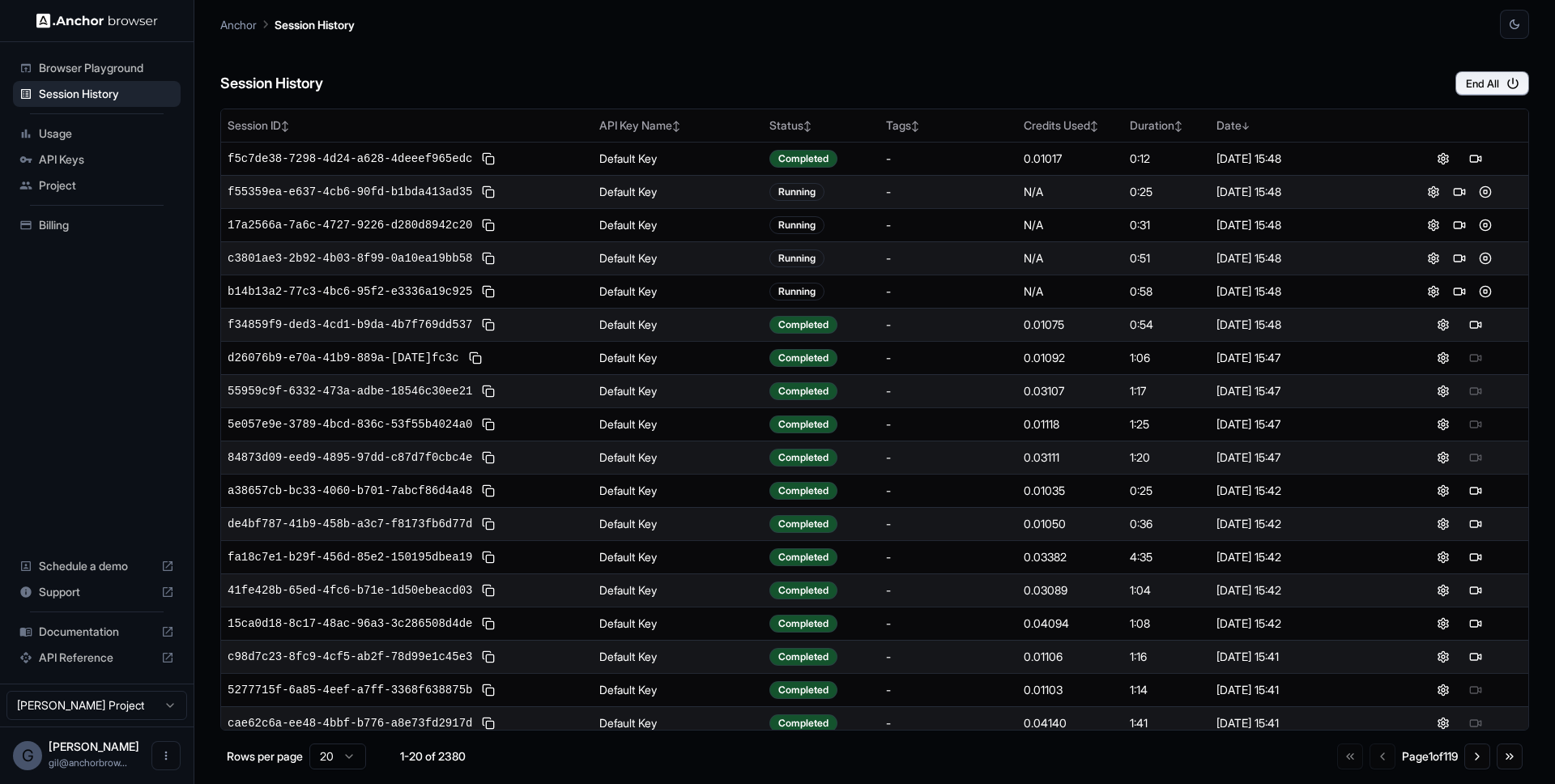
click at [698, 56] on div "Session History End All" at bounding box center [874, 67] width 1308 height 56
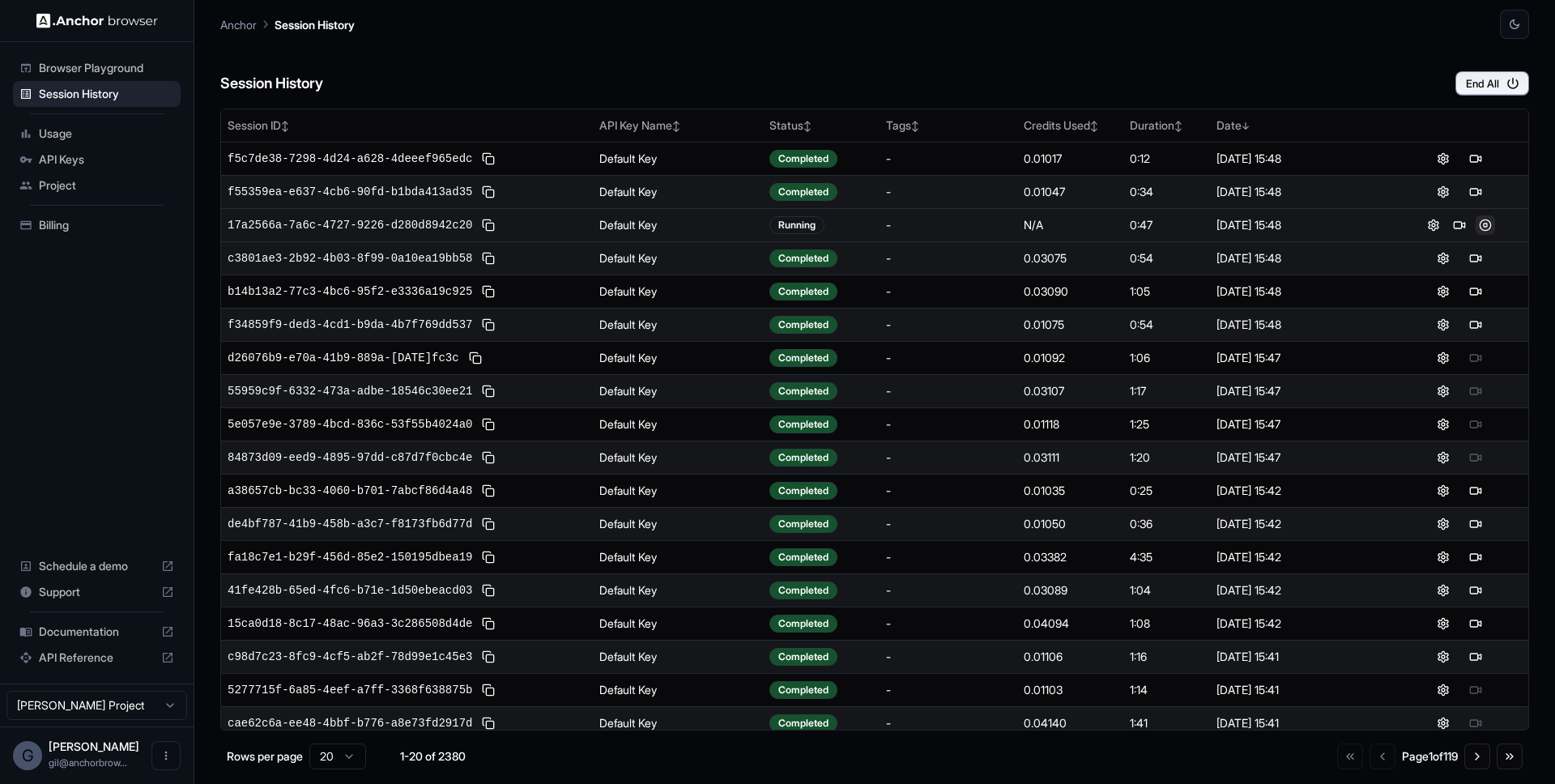
click at [1476, 224] on button at bounding box center [1484, 225] width 19 height 19
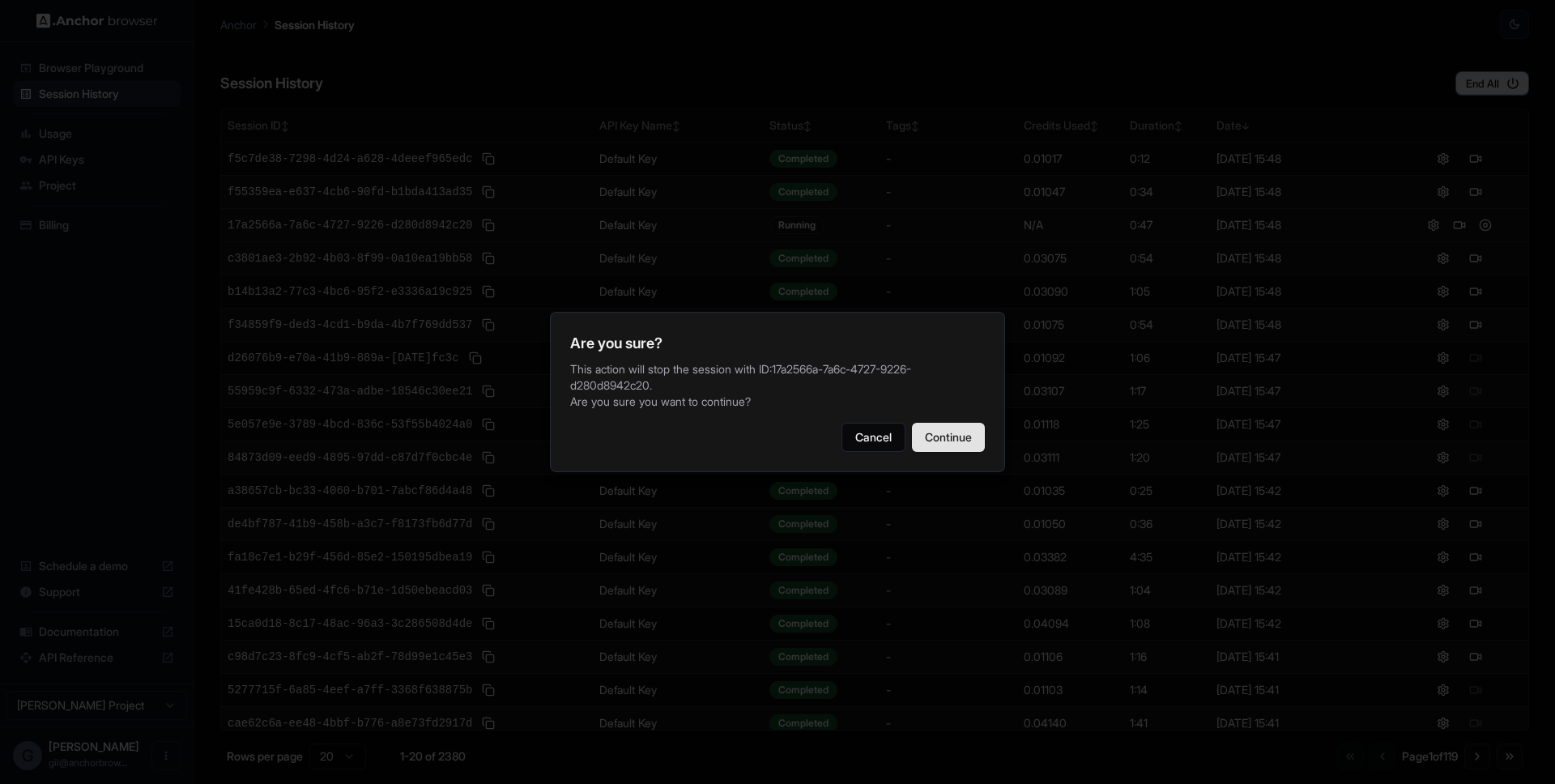
click at [978, 433] on button "Continue" at bounding box center [948, 437] width 72 height 30
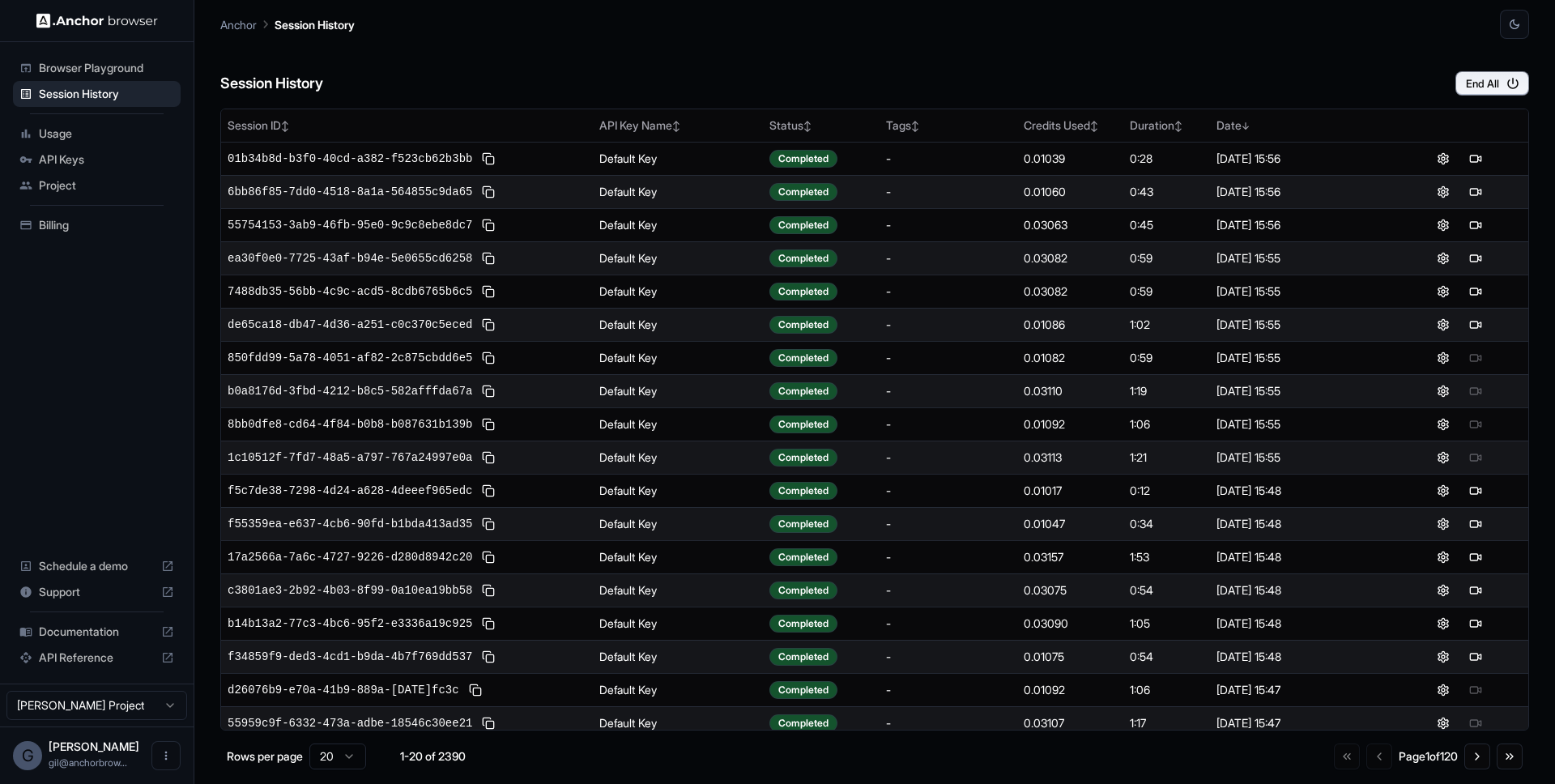
click at [713, 49] on div "Session History End All" at bounding box center [874, 67] width 1308 height 56
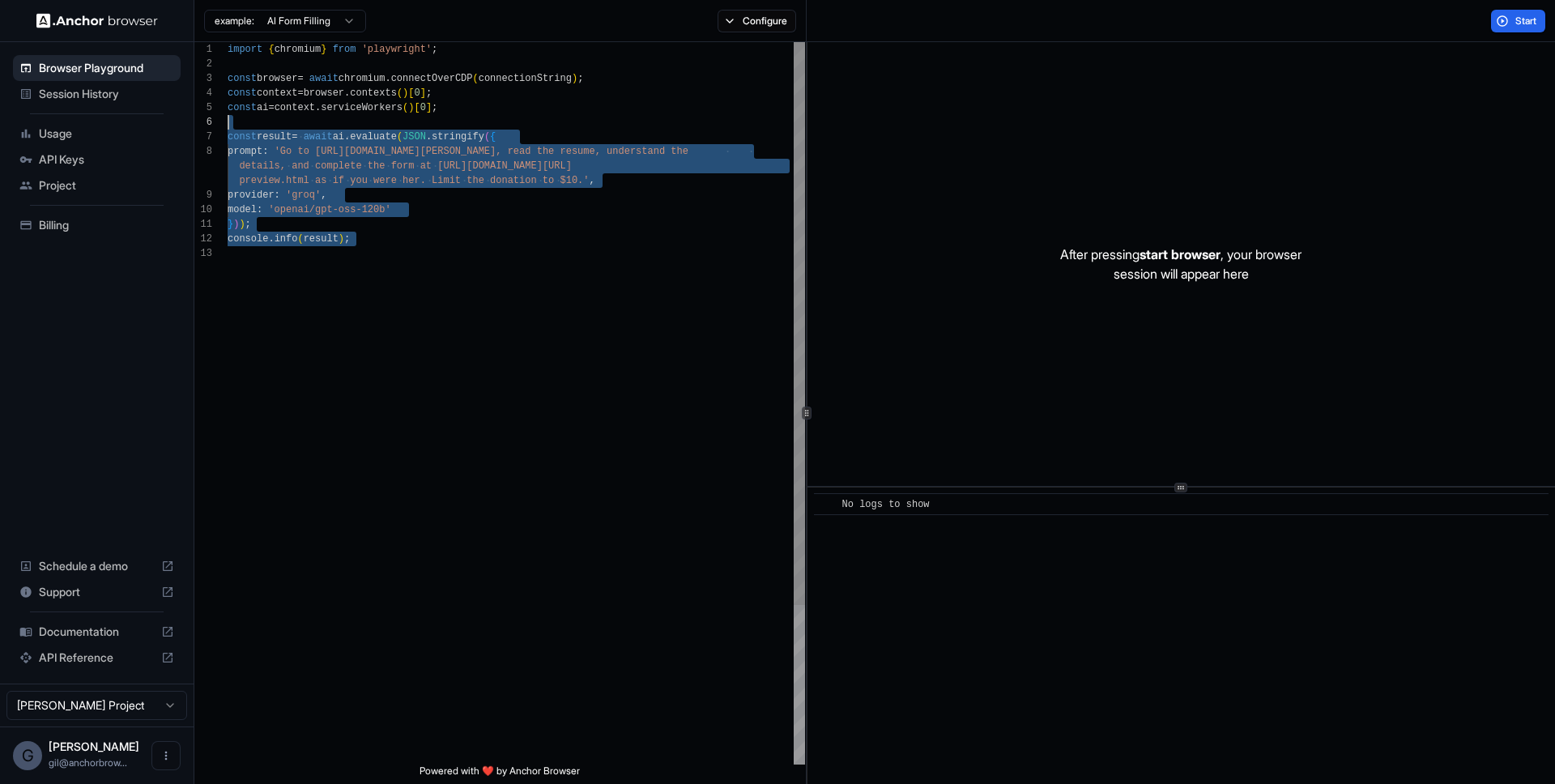
scroll to position [72, 0]
drag, startPoint x: 392, startPoint y: 292, endPoint x: 214, endPoint y: 125, distance: 244.1
click at [228, 125] on div "import { chromium } from 'playwright' ; const browser = await chromium . connec…" at bounding box center [516, 505] width 577 height 926
type textarea "**********"
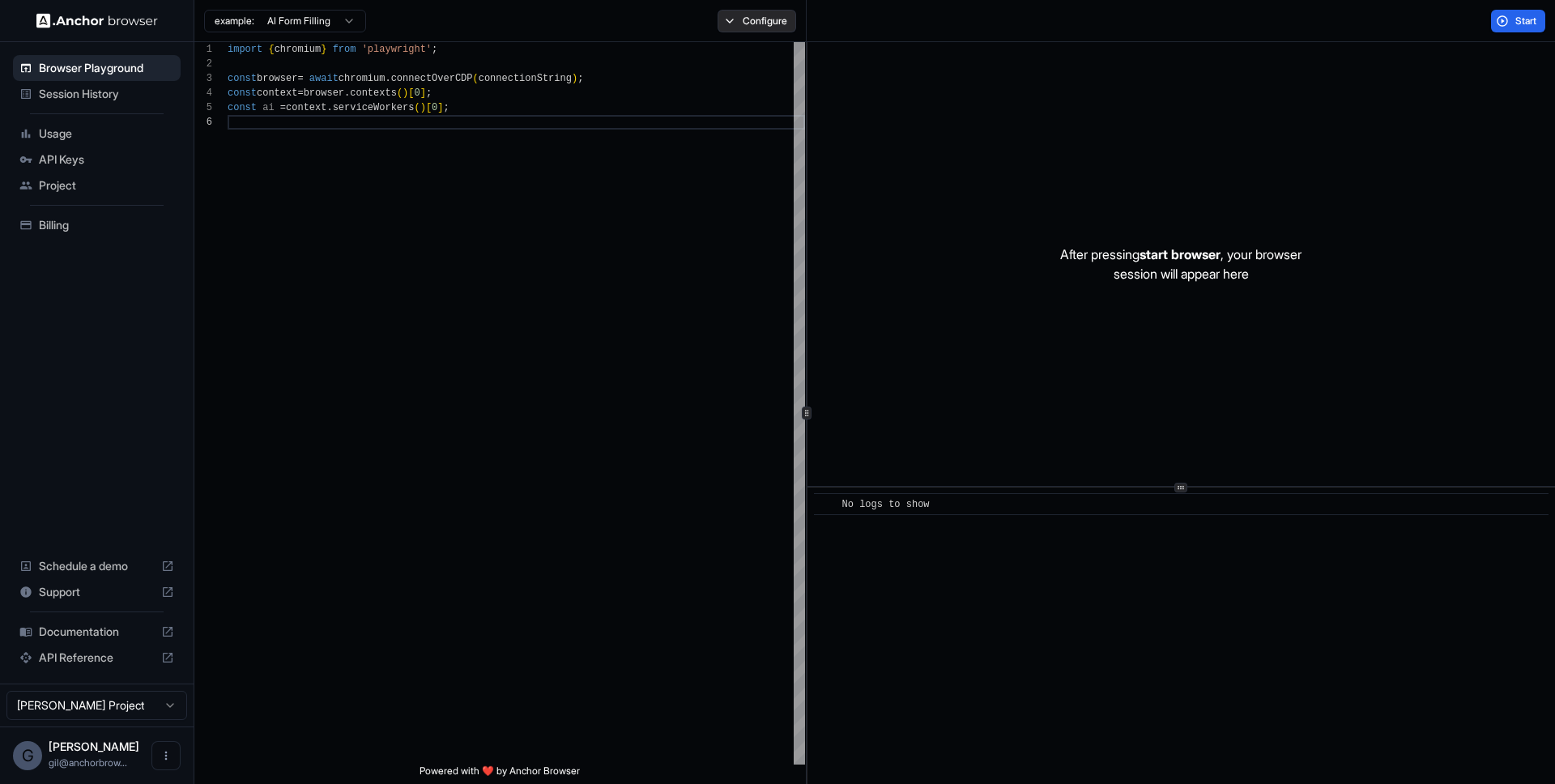
click at [754, 19] on button "Configure" at bounding box center [757, 21] width 78 height 23
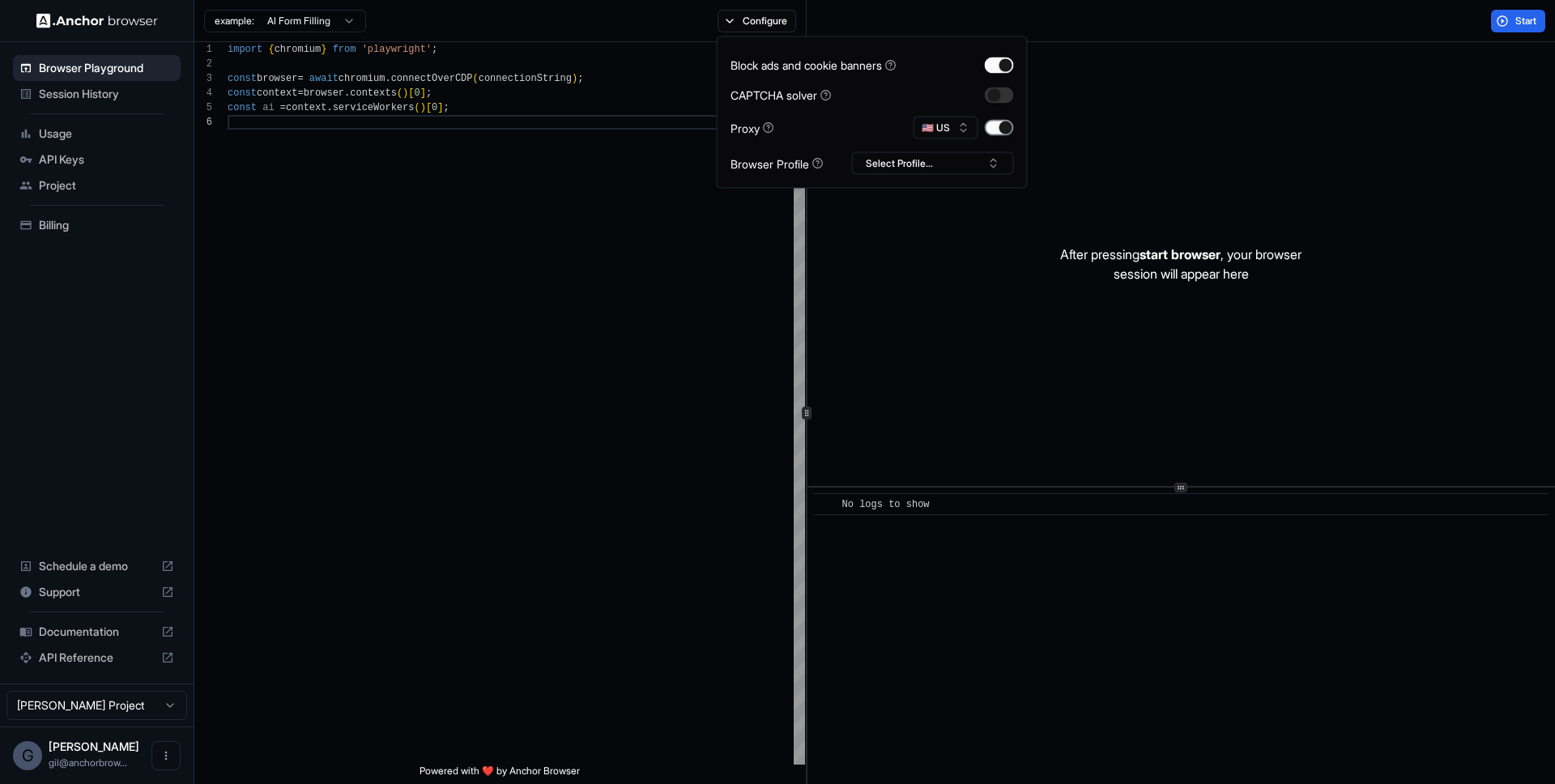
click at [1006, 127] on button "button" at bounding box center [999, 128] width 30 height 16
click at [1242, 17] on div "Start" at bounding box center [1180, 21] width 748 height 42
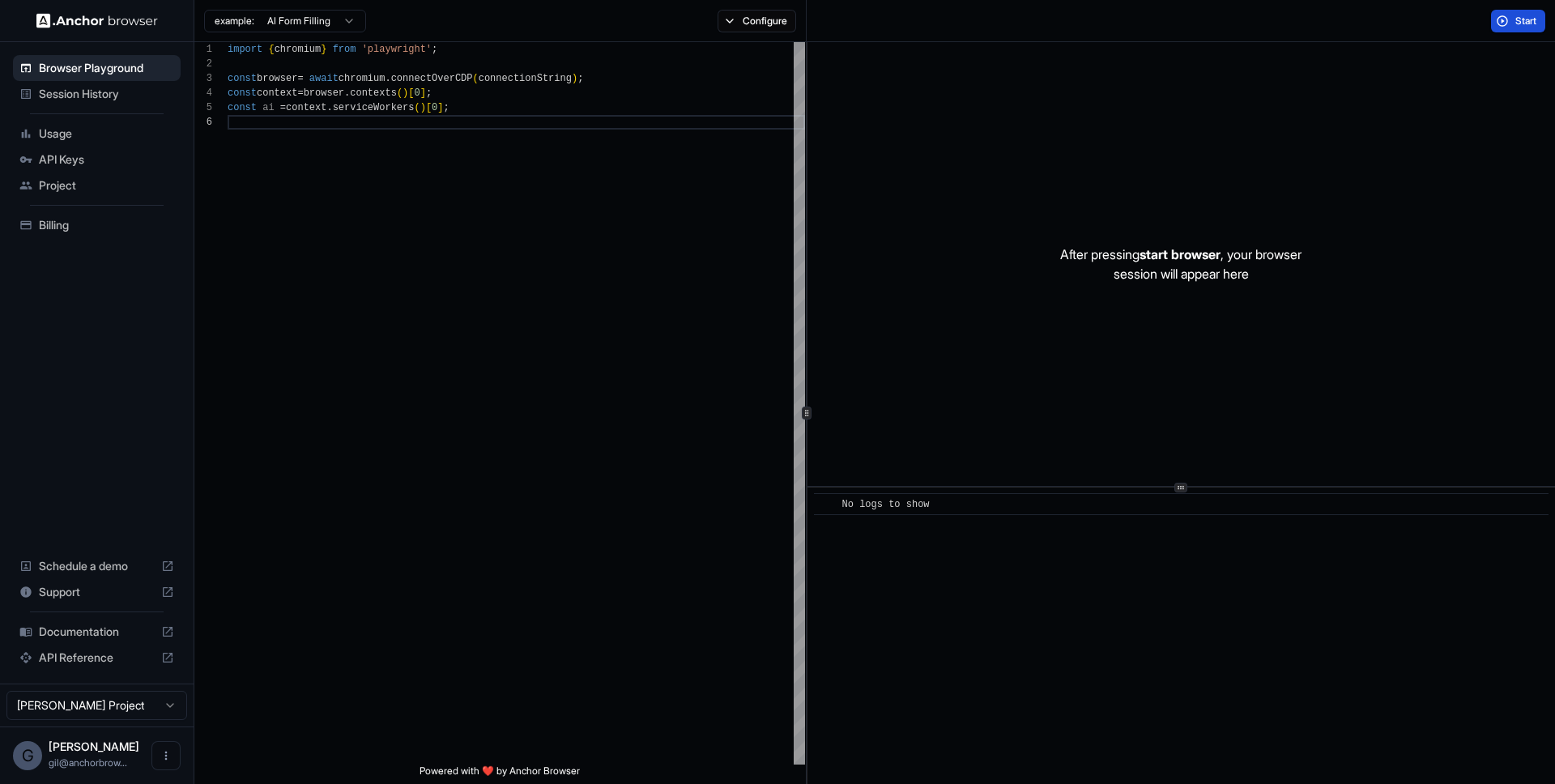
click at [1518, 21] on span "Start" at bounding box center [1526, 21] width 23 height 13
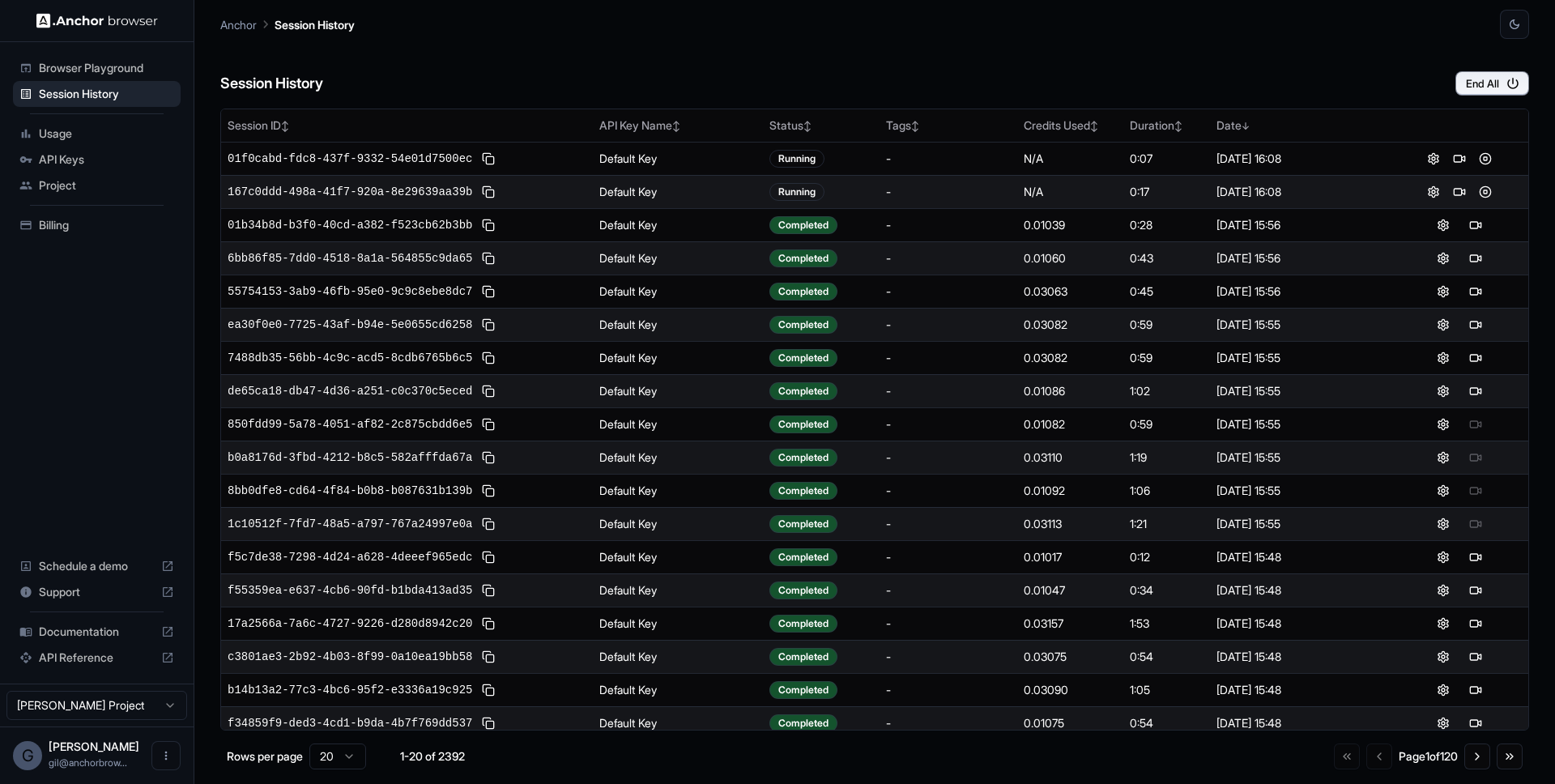
click at [491, 53] on div "Session History End All" at bounding box center [874, 67] width 1308 height 56
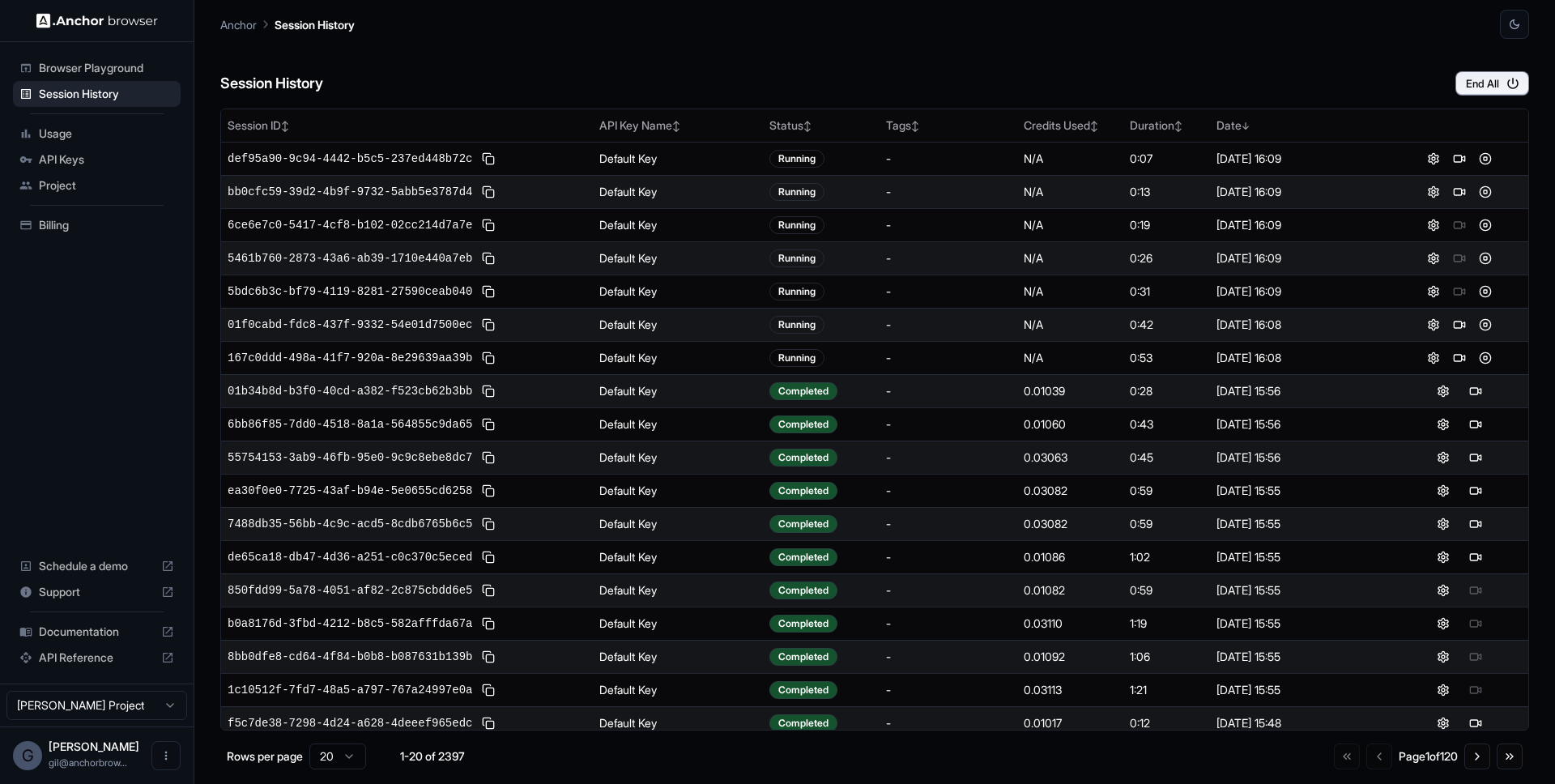
click at [491, 53] on div "Session History End All" at bounding box center [874, 67] width 1308 height 56
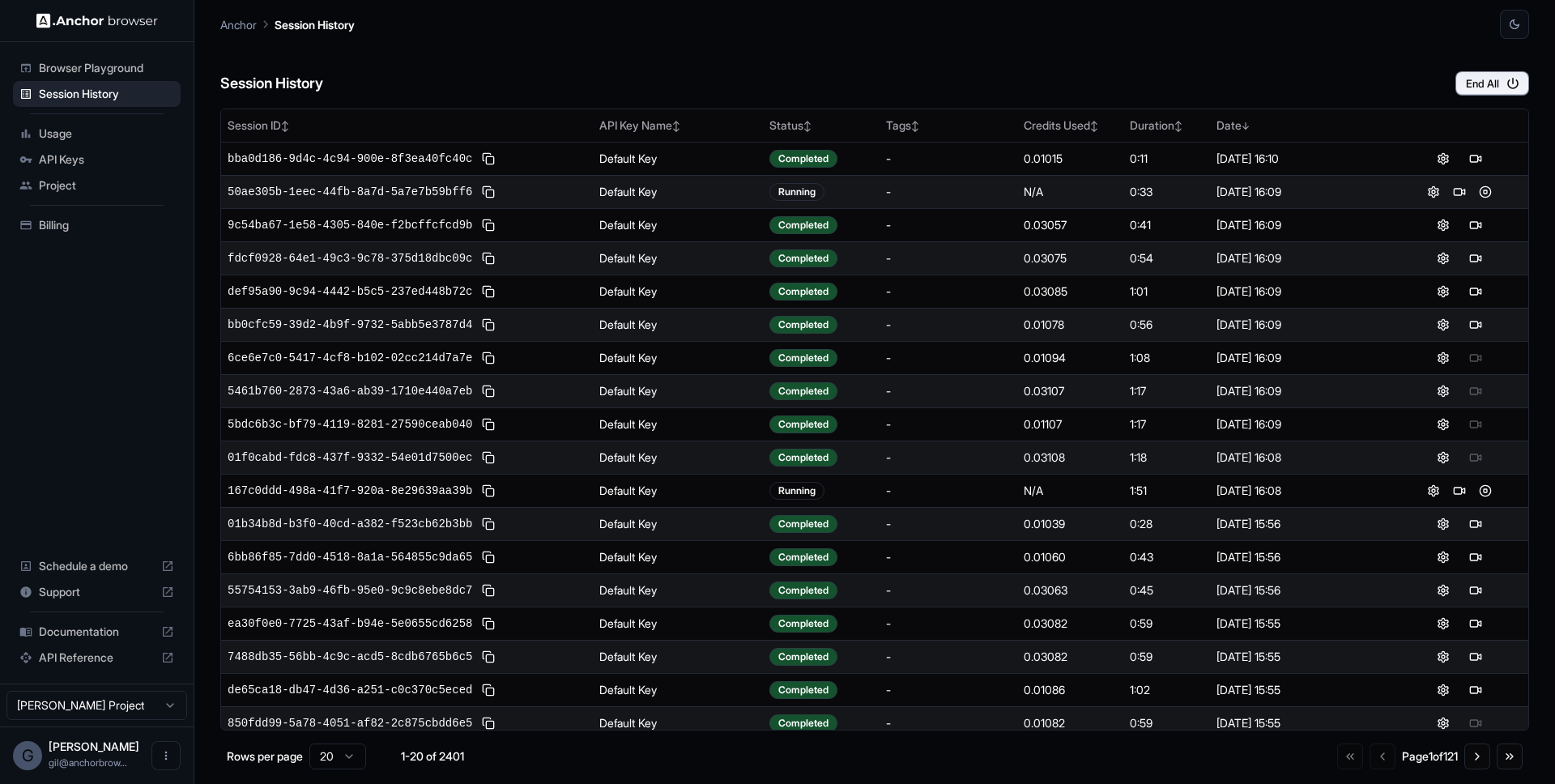
click at [491, 53] on div "Session History End All" at bounding box center [874, 67] width 1308 height 56
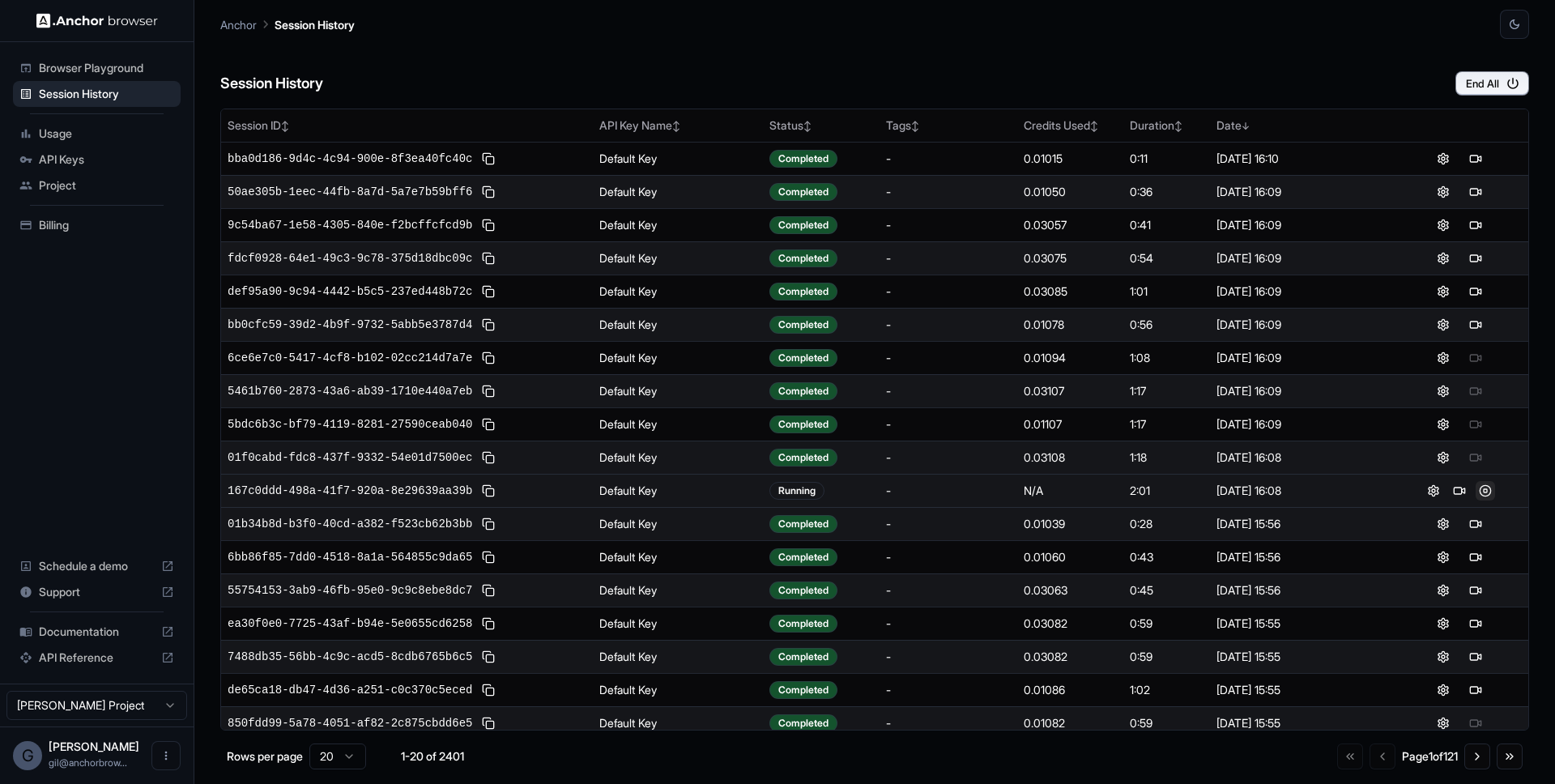
click at [1476, 488] on button at bounding box center [1484, 491] width 19 height 19
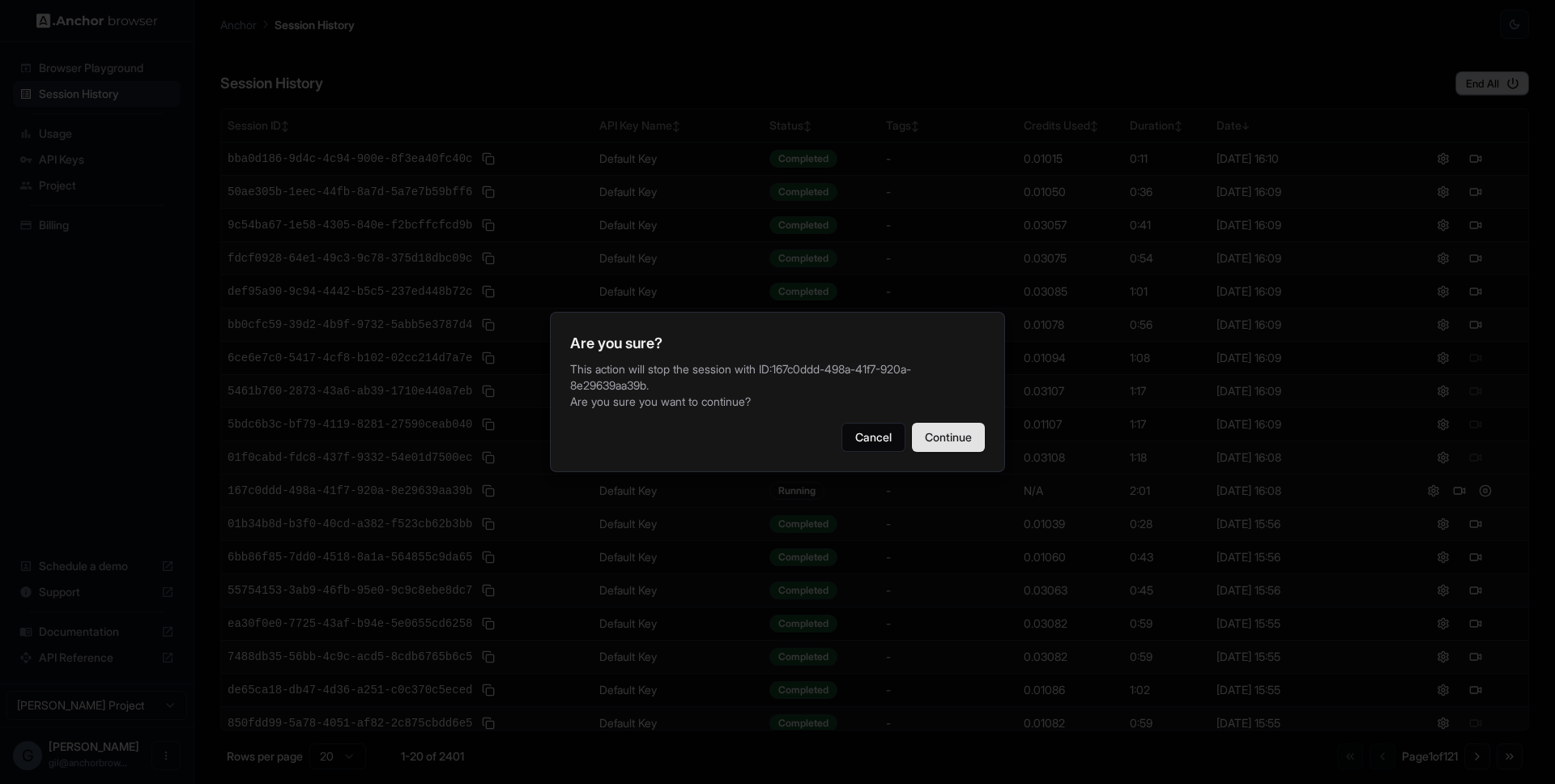
click at [939, 435] on button "Continue" at bounding box center [948, 437] width 72 height 30
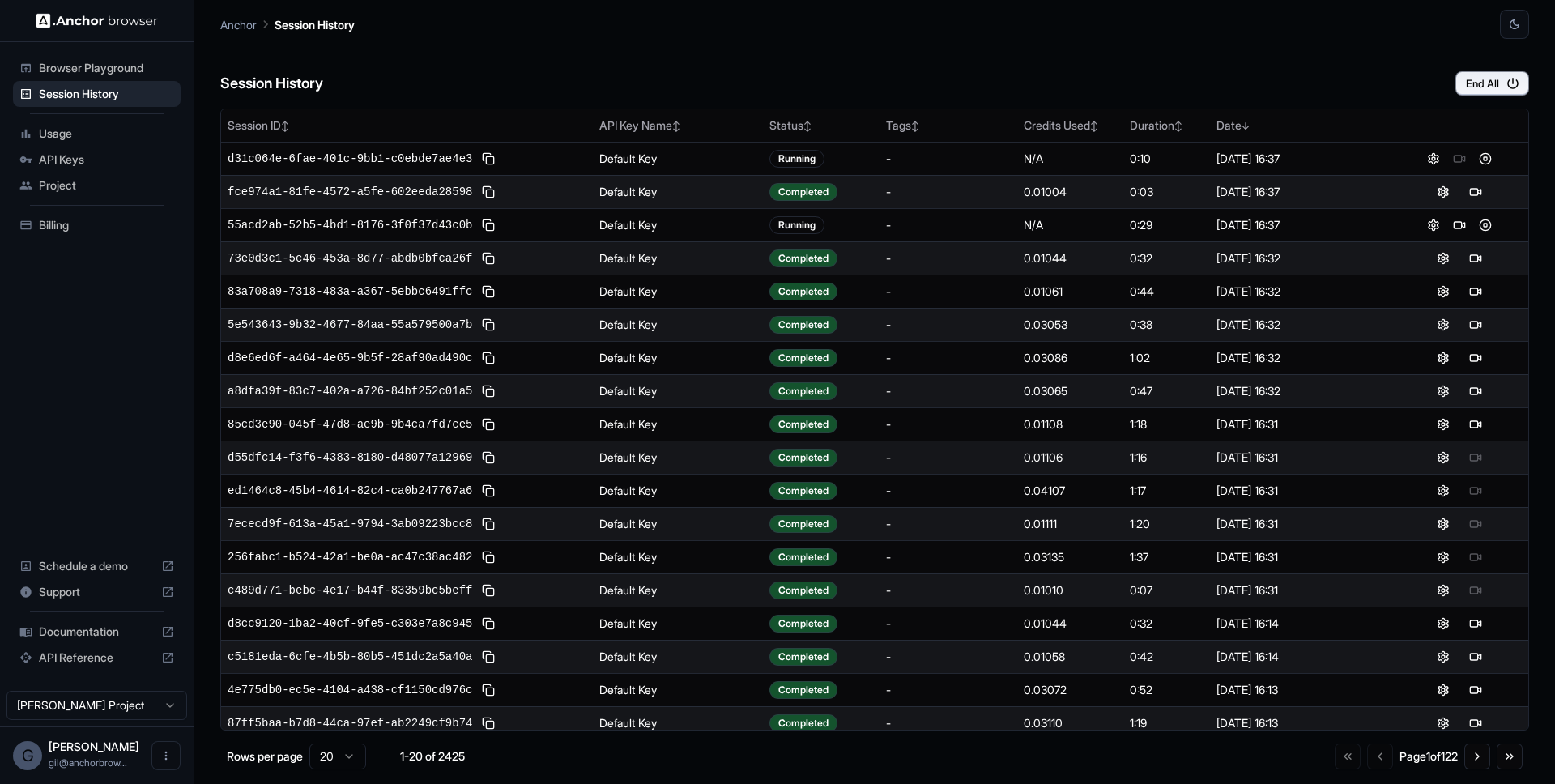
click at [868, 71] on div "Session History End All" at bounding box center [874, 67] width 1308 height 56
click at [604, 82] on div "Session History End All" at bounding box center [874, 67] width 1308 height 56
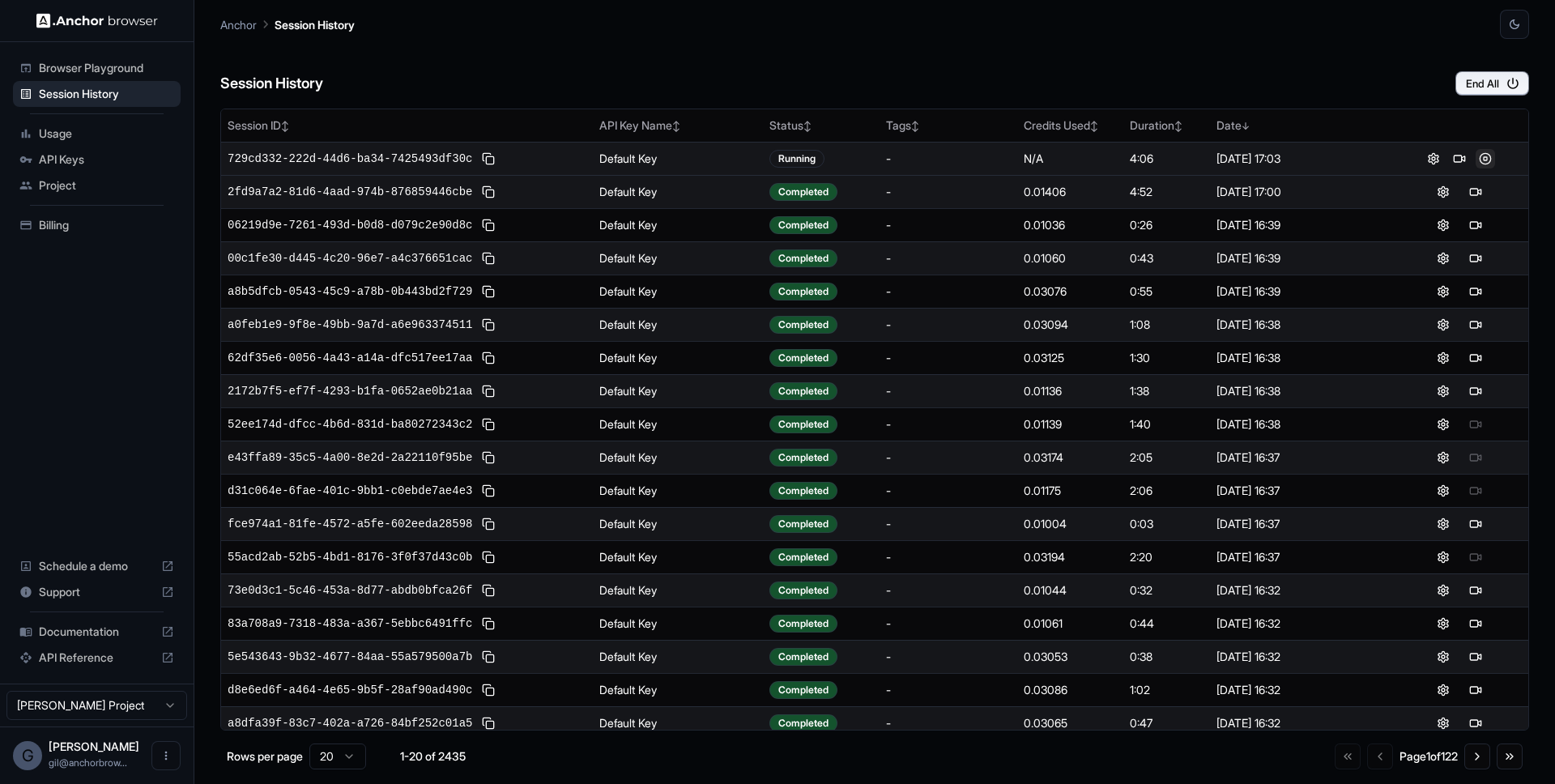
click at [1475, 162] on button at bounding box center [1484, 158] width 19 height 19
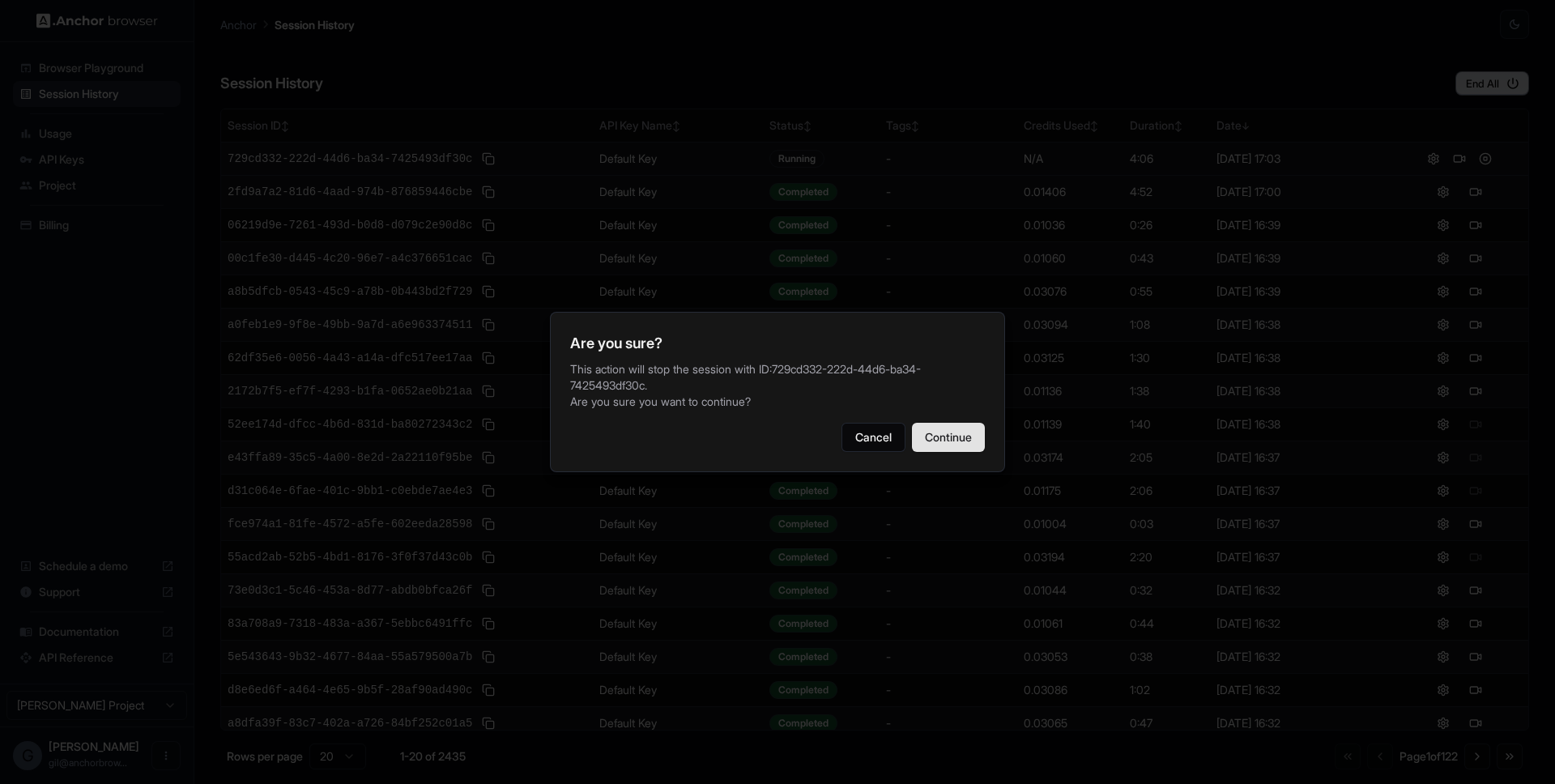
click at [957, 423] on button "Continue" at bounding box center [948, 437] width 72 height 30
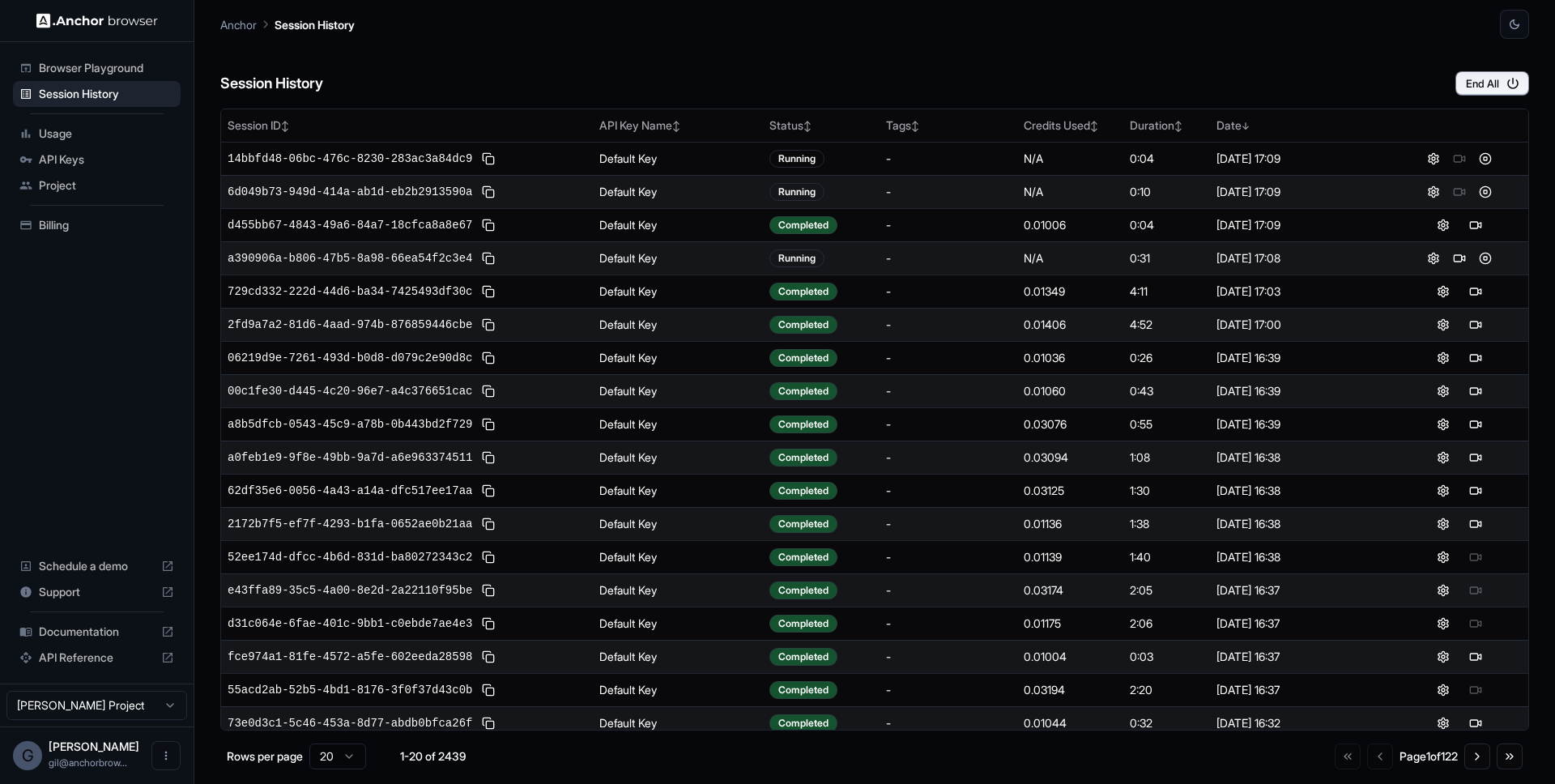
click at [607, 56] on div "Session History End All" at bounding box center [874, 67] width 1308 height 56
click at [556, 67] on div "Session History End All" at bounding box center [874, 67] width 1308 height 56
click at [579, 56] on div "Session History End All" at bounding box center [874, 67] width 1308 height 56
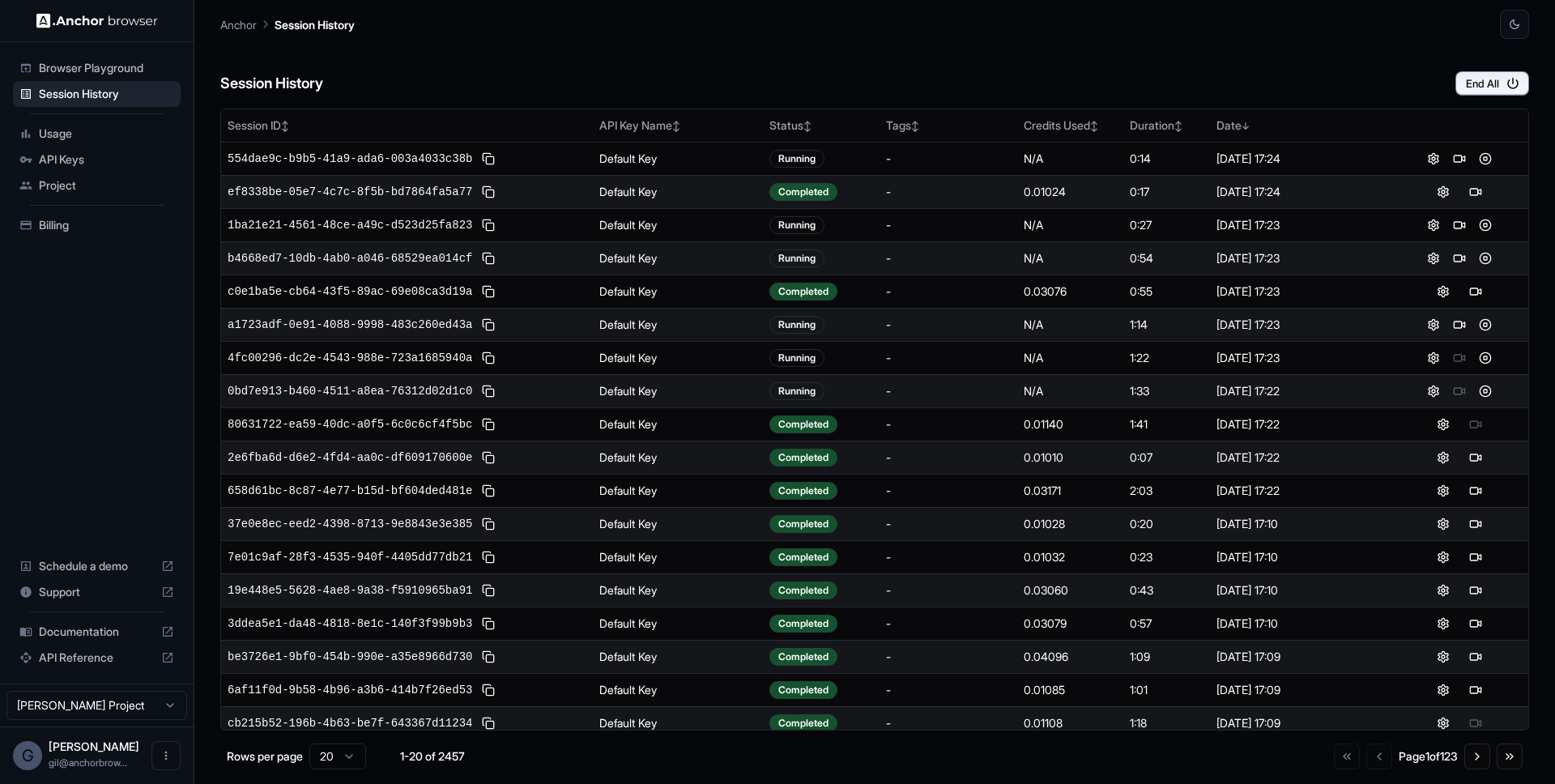
click at [716, 63] on div "Session History End All" at bounding box center [874, 67] width 1308 height 56
